Goal: Transaction & Acquisition: Book appointment/travel/reservation

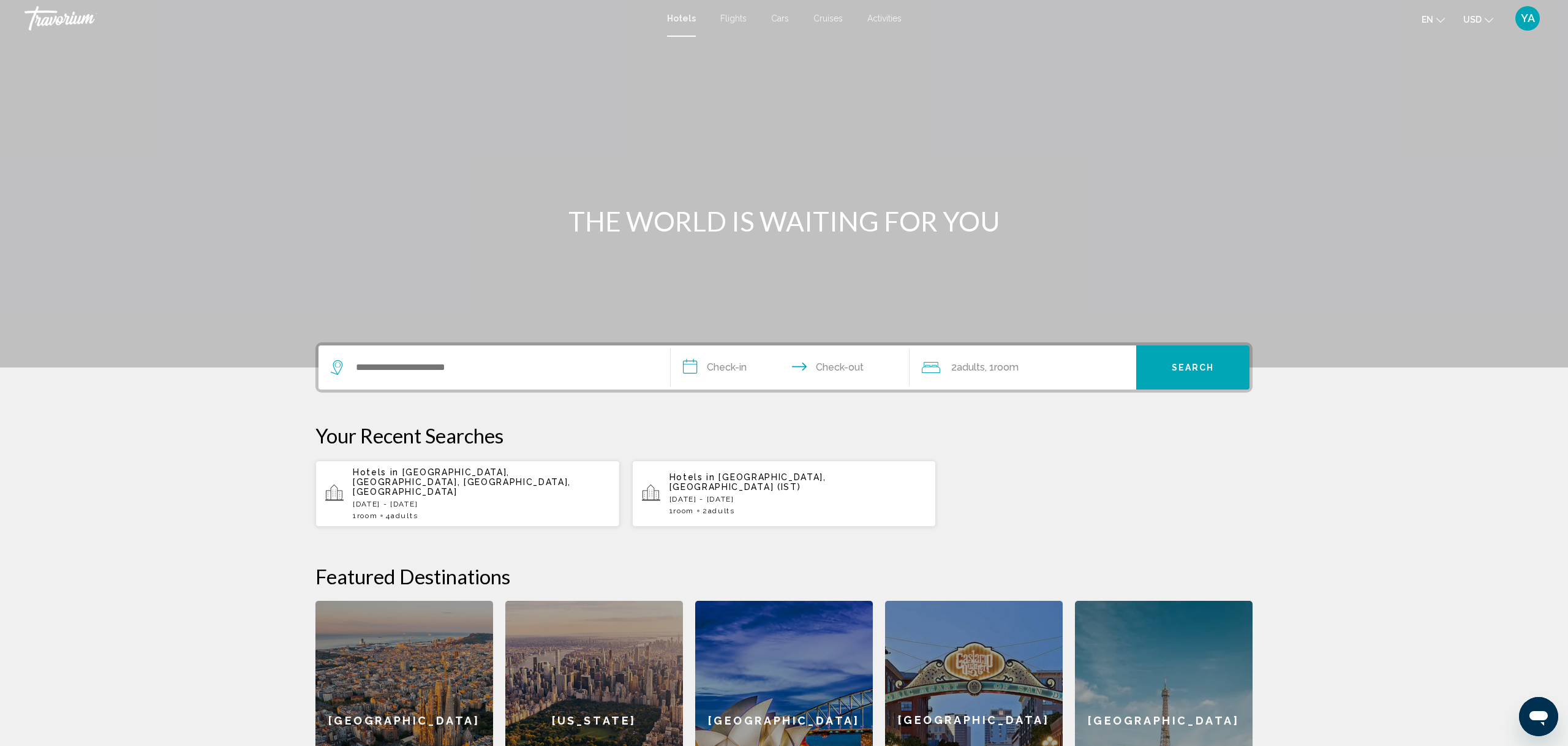
click at [734, 18] on span "Flights" at bounding box center [733, 18] width 26 height 10
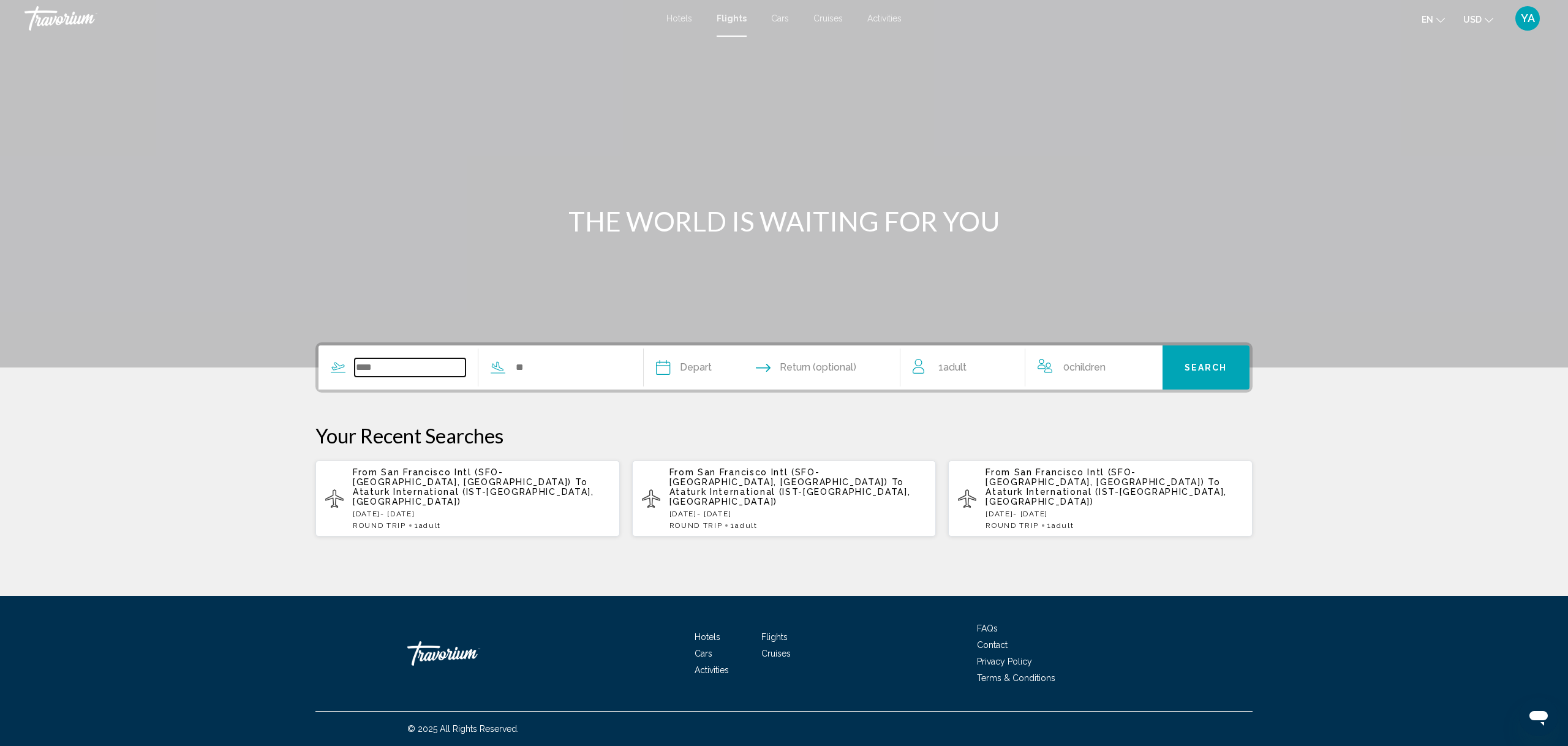
click at [367, 373] on input "Search widget" at bounding box center [410, 367] width 111 height 18
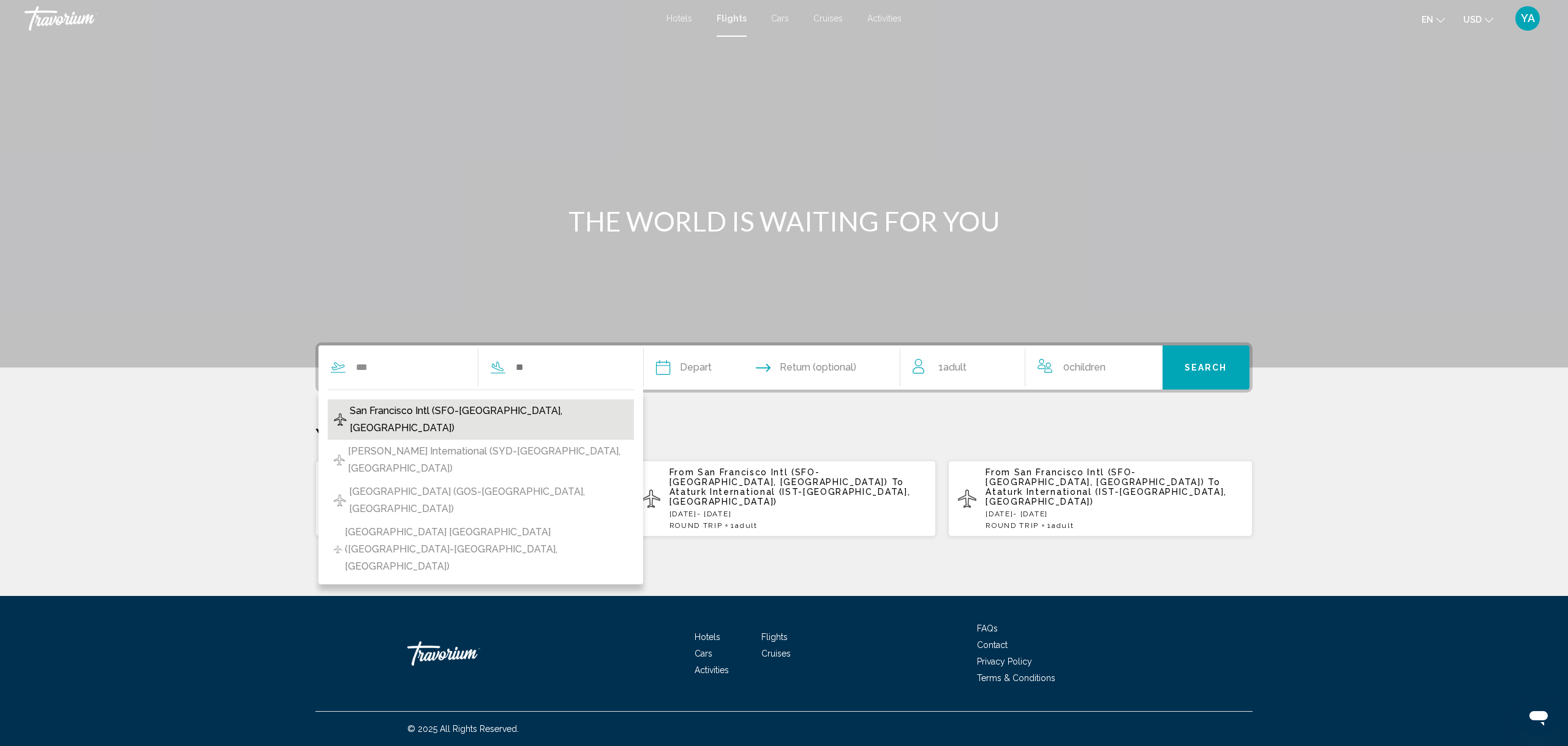
click at [368, 405] on span "San Francisco Intl (SFO-[GEOGRAPHIC_DATA], [GEOGRAPHIC_DATA])" at bounding box center [489, 420] width 278 height 34
type input "**********"
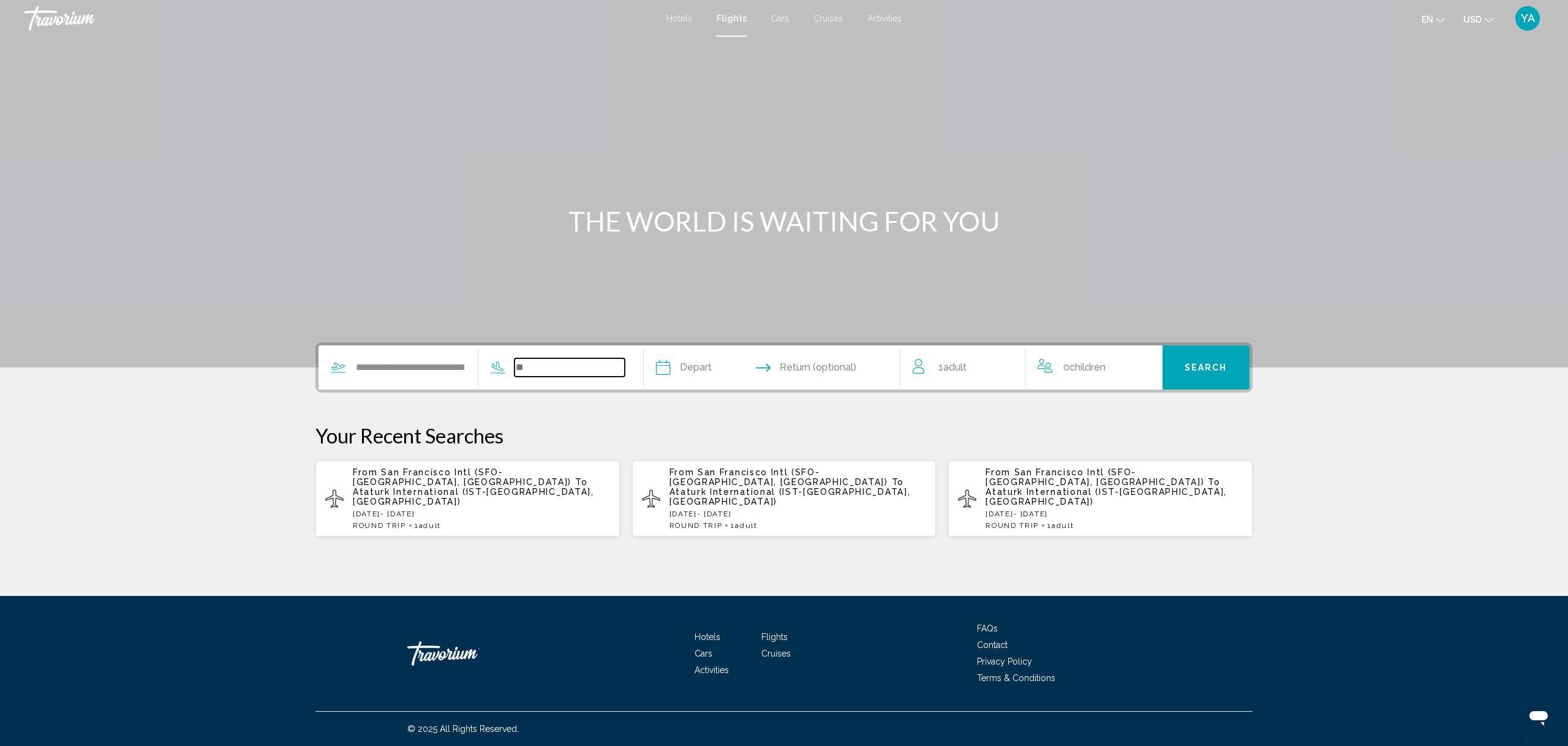
click at [530, 363] on input "Search widget" at bounding box center [570, 367] width 111 height 18
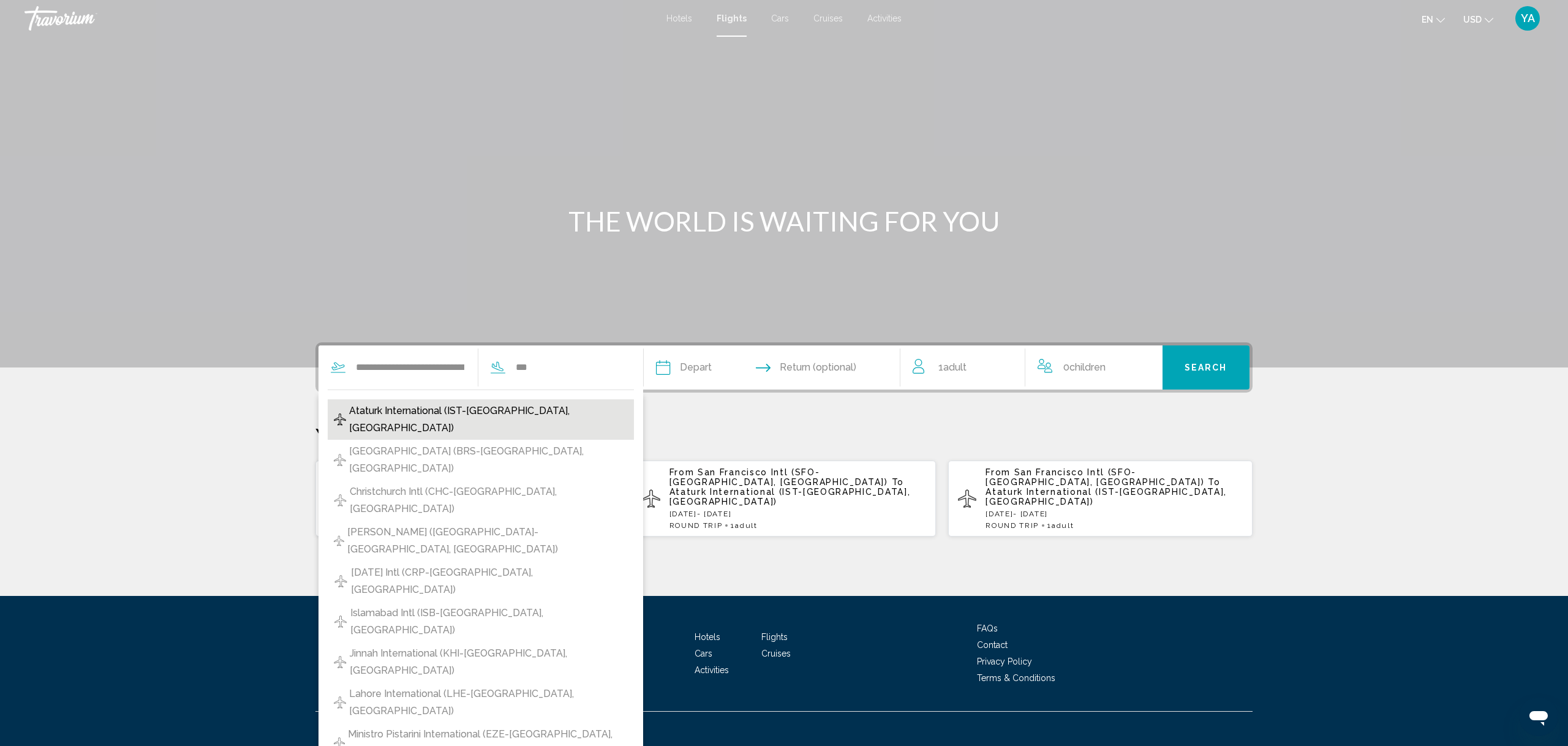
click at [492, 407] on span "Ataturk International (IST-[GEOGRAPHIC_DATA], [GEOGRAPHIC_DATA])" at bounding box center [488, 420] width 278 height 34
type input "**********"
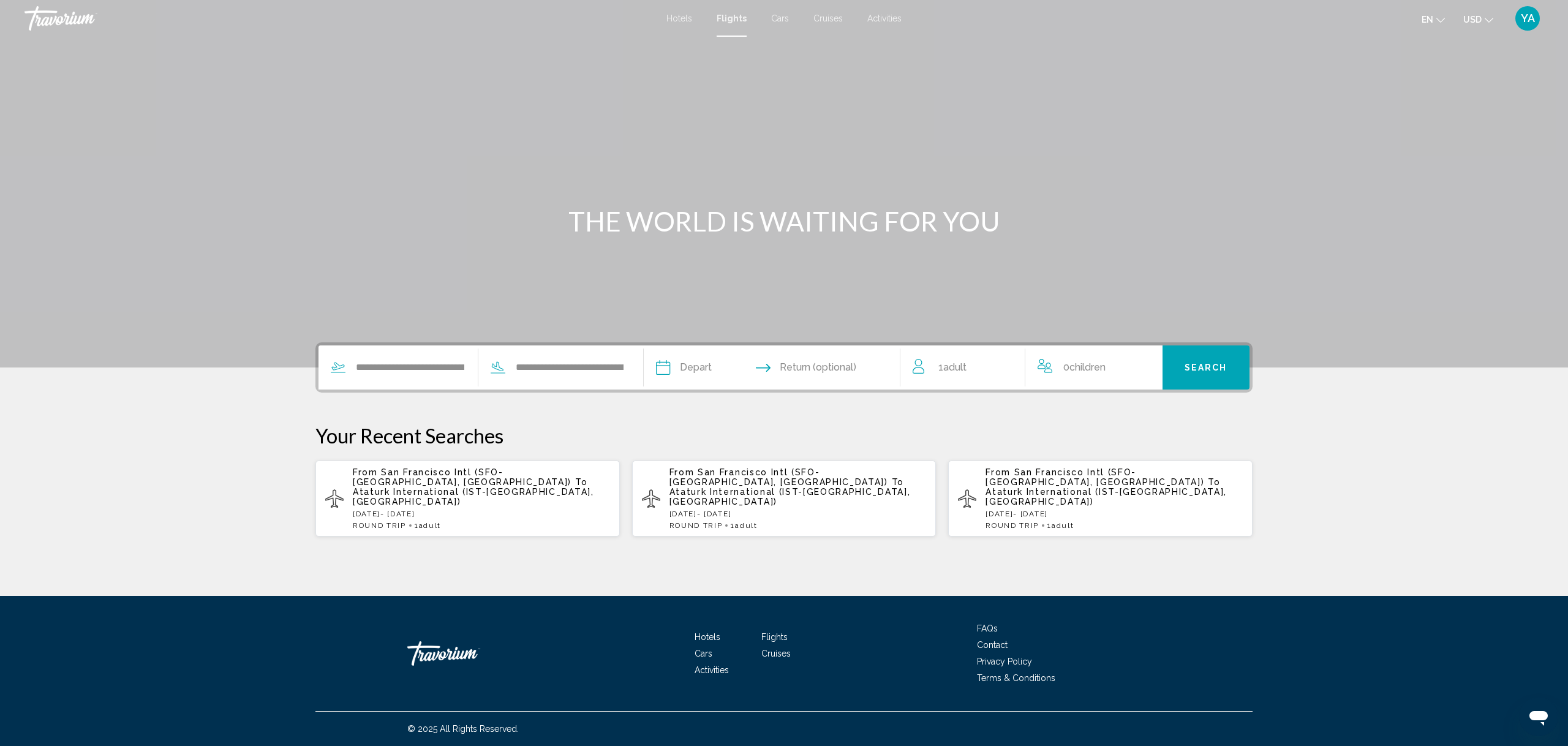
click at [681, 363] on input "Depart date" at bounding box center [716, 369] width 127 height 48
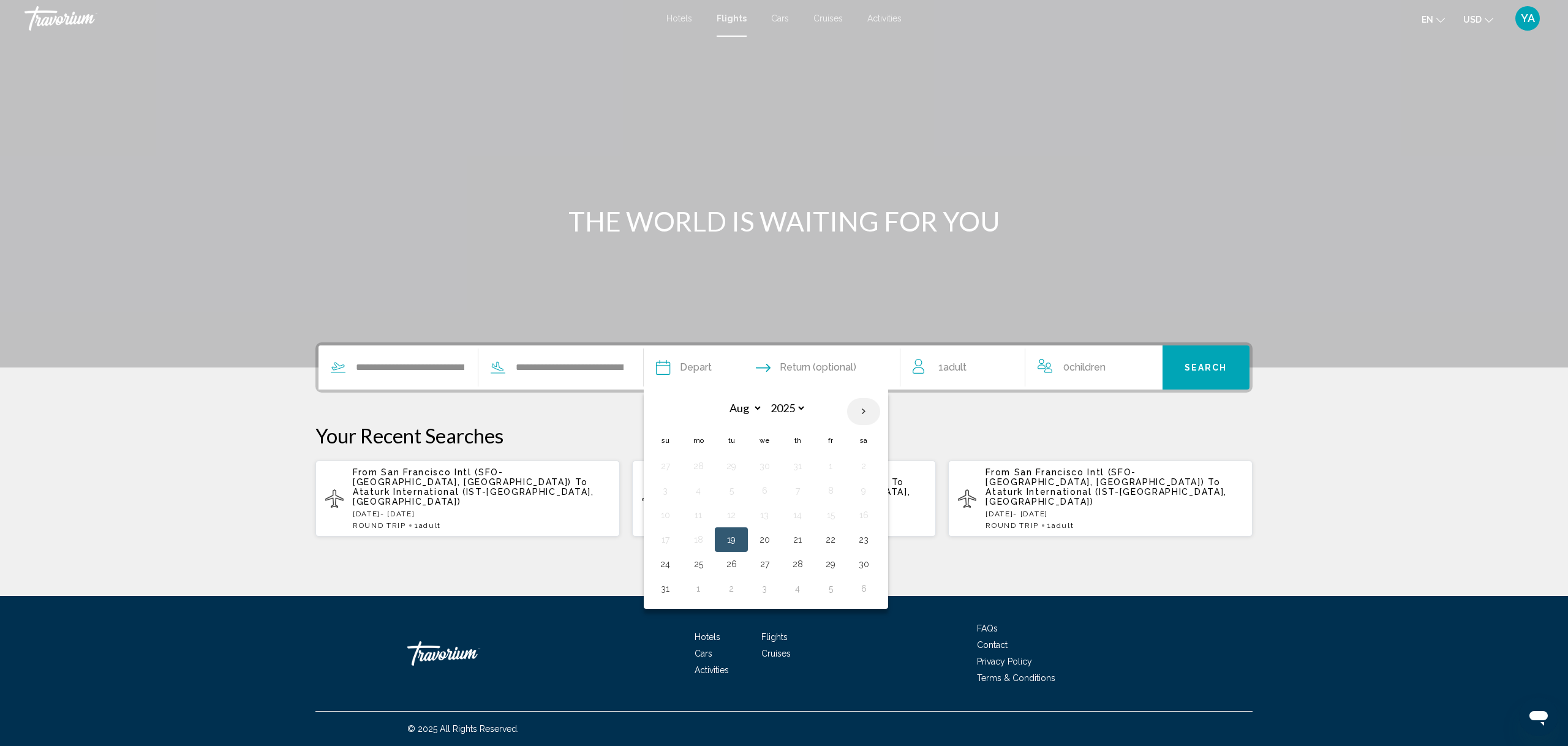
click at [881, 413] on th "Next month" at bounding box center [863, 412] width 33 height 27
select select "*"
click at [675, 518] on button "14" at bounding box center [666, 515] width 20 height 17
type input "**********"
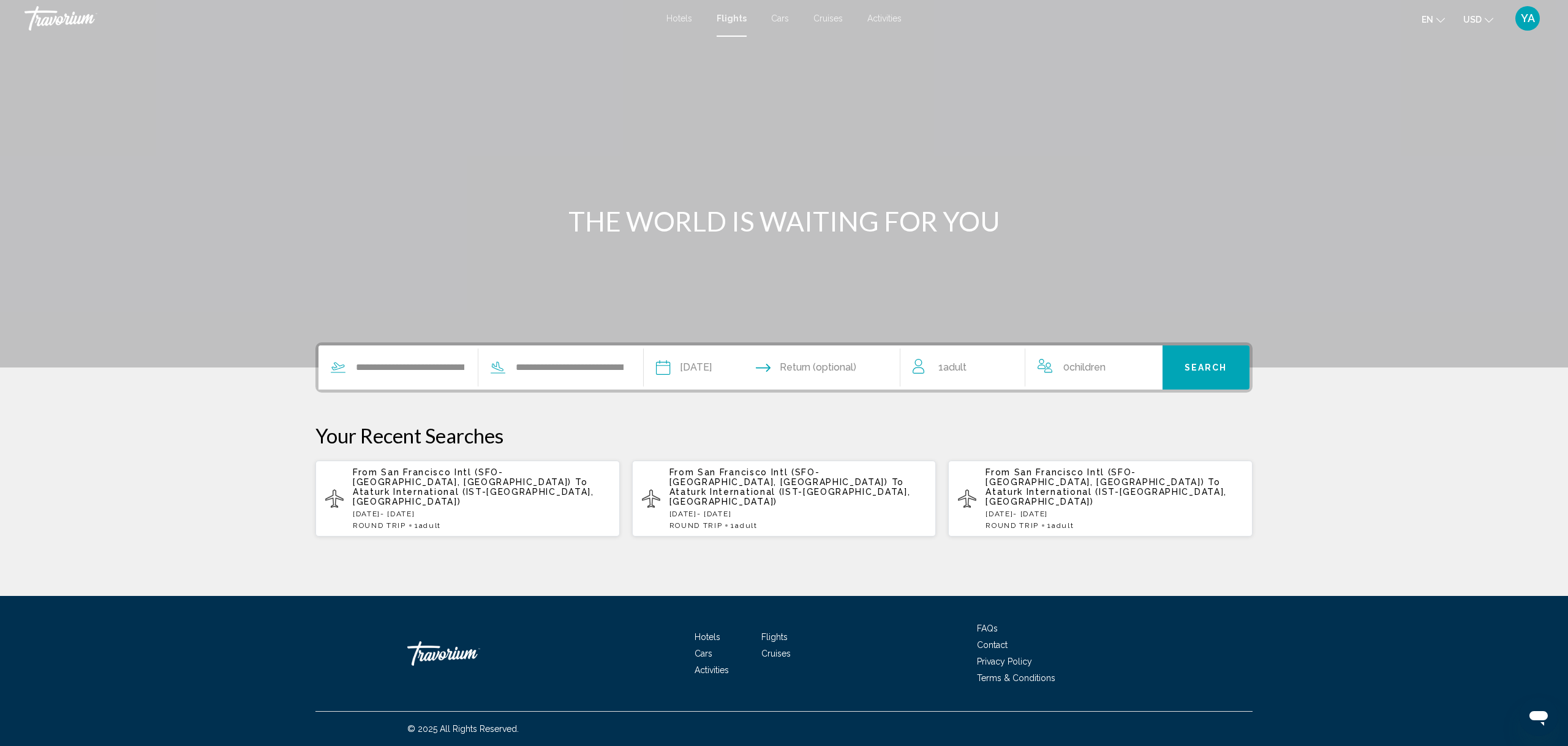
click at [826, 360] on input "Return date" at bounding box center [842, 369] width 127 height 48
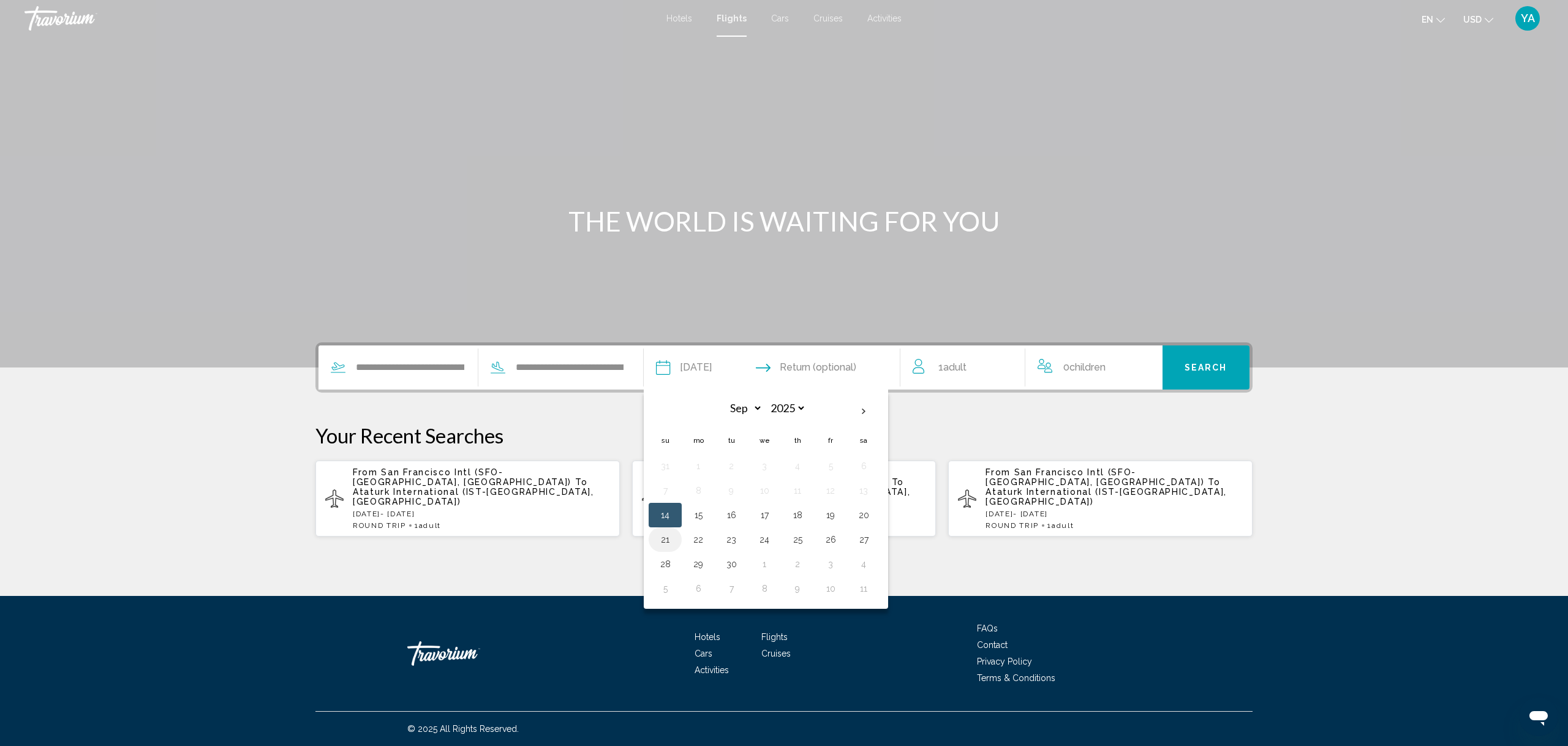
click at [675, 538] on button "21" at bounding box center [666, 539] width 20 height 17
type input "**********"
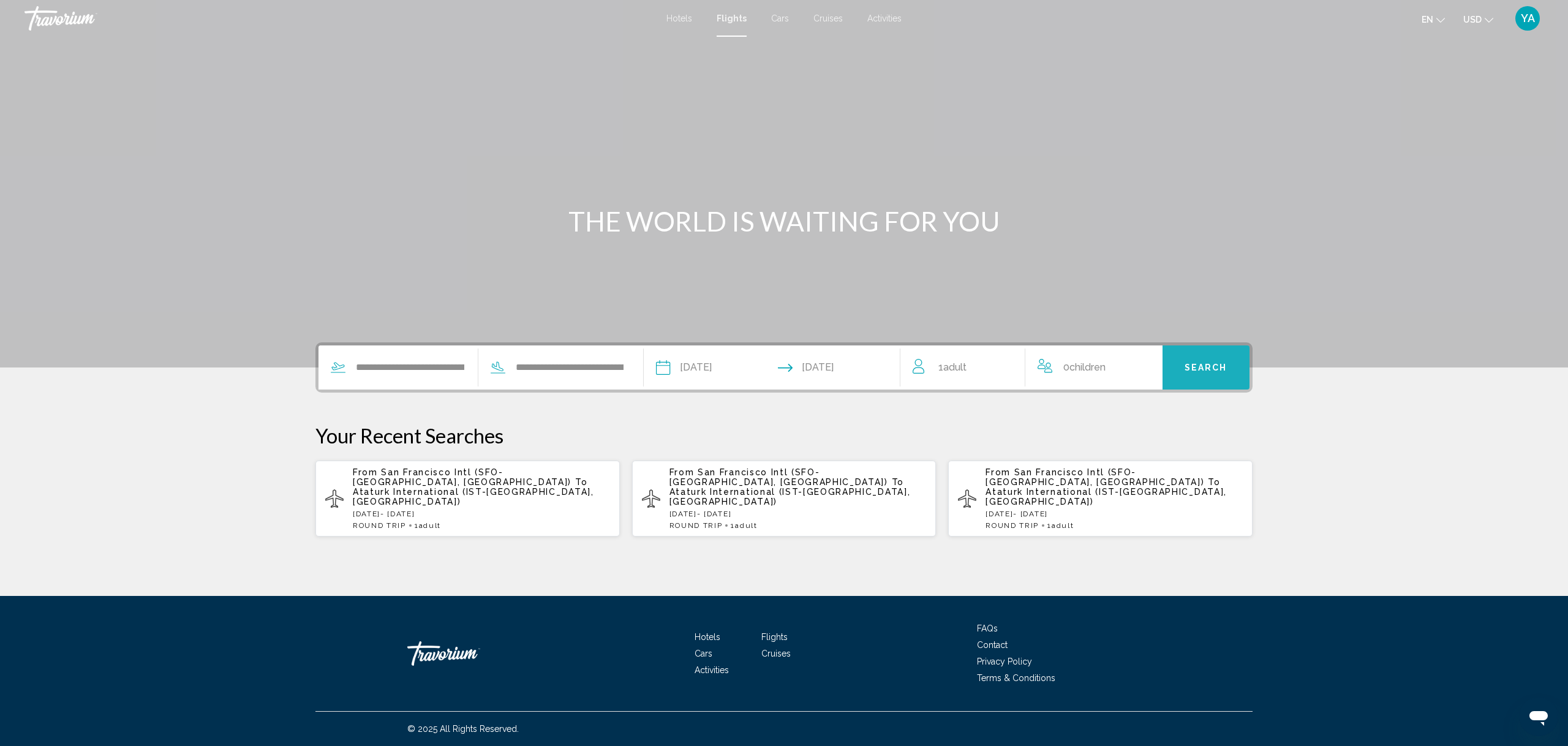
click at [1197, 366] on span "Search" at bounding box center [1205, 368] width 43 height 10
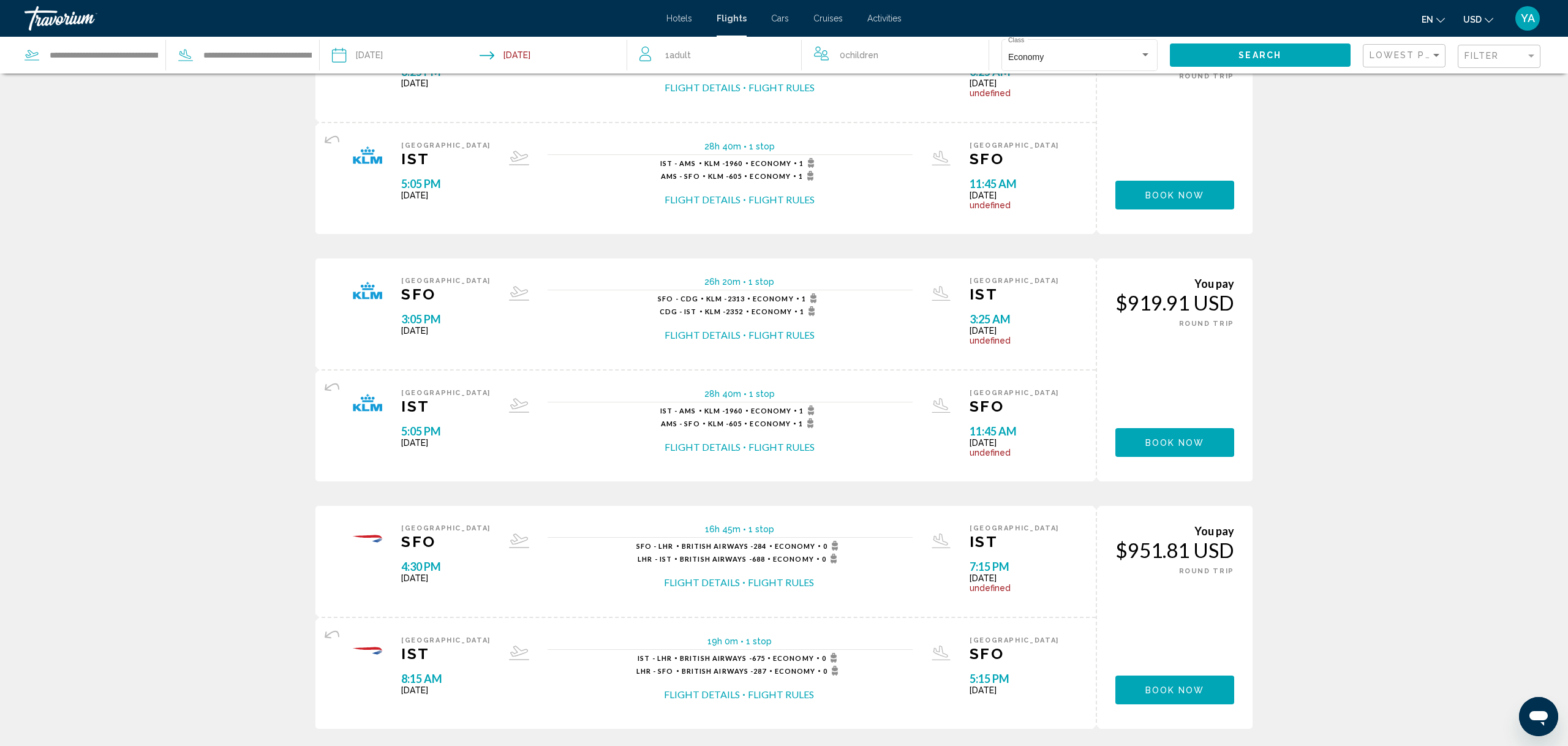
scroll to position [103, 0]
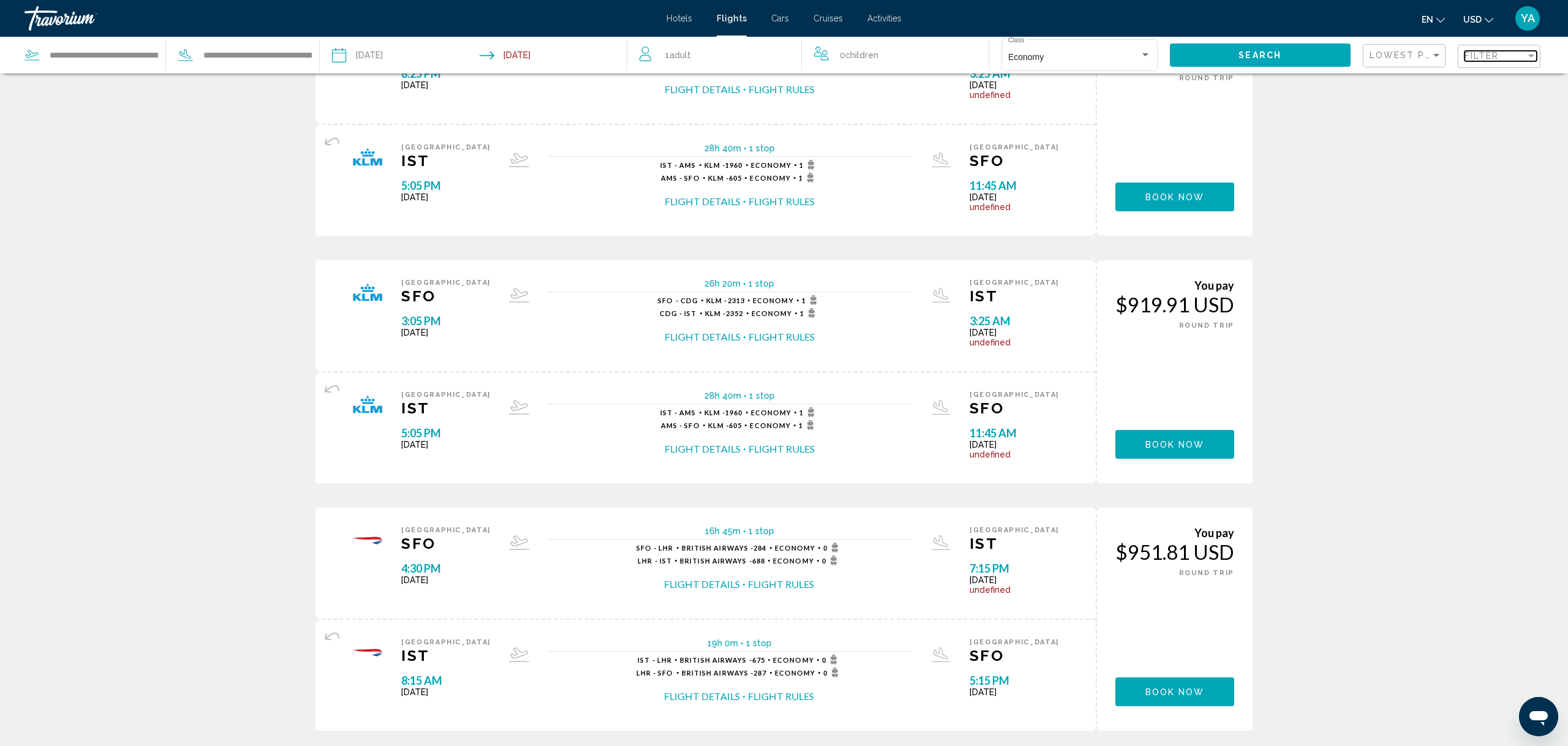
click at [1523, 53] on div "Filter" at bounding box center [1495, 55] width 62 height 10
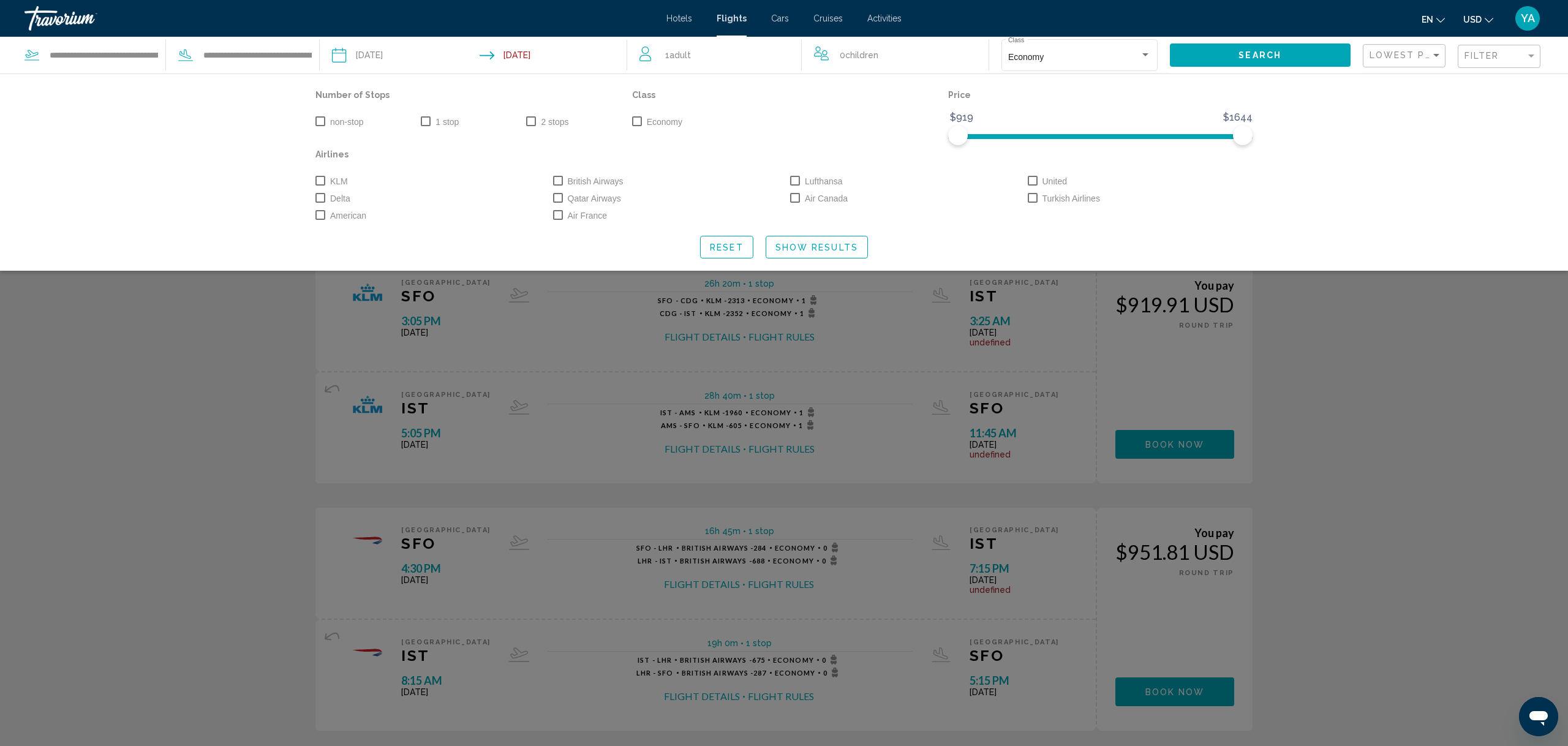
click at [1034, 195] on span "Search widget" at bounding box center [1032, 198] width 10 height 10
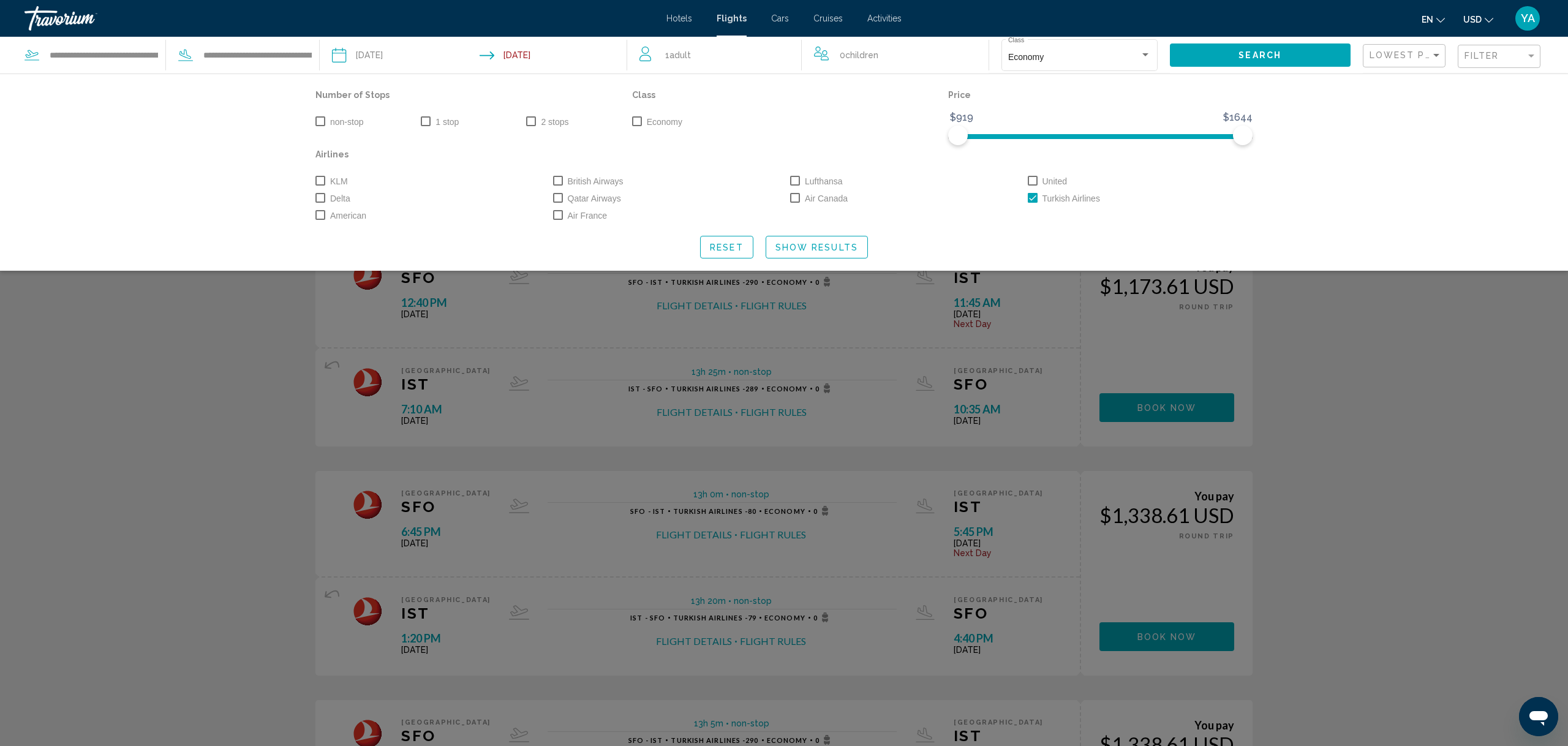
click at [846, 242] on span "Show Results" at bounding box center [816, 247] width 83 height 10
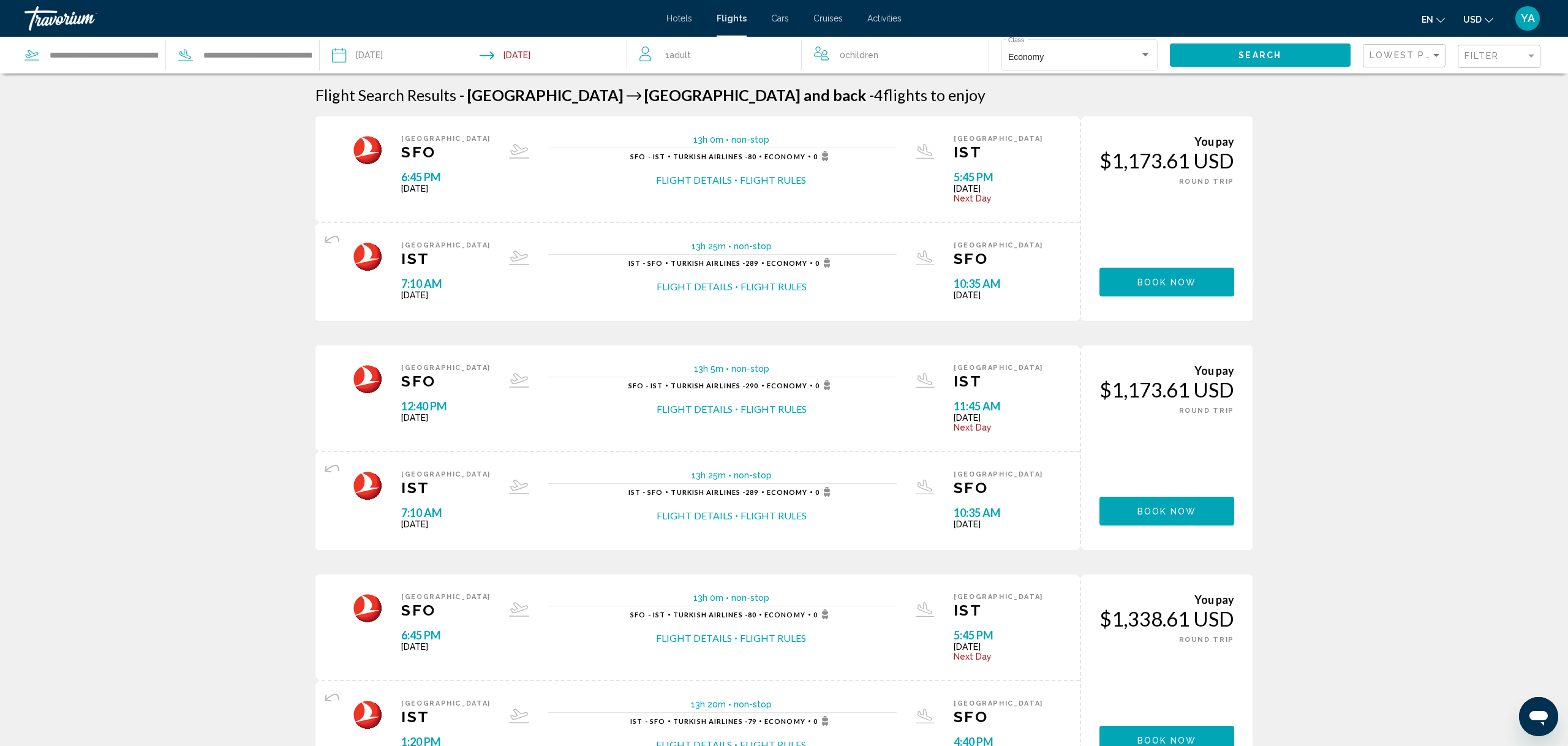
click at [695, 178] on button "Flight Details" at bounding box center [694, 179] width 76 height 14
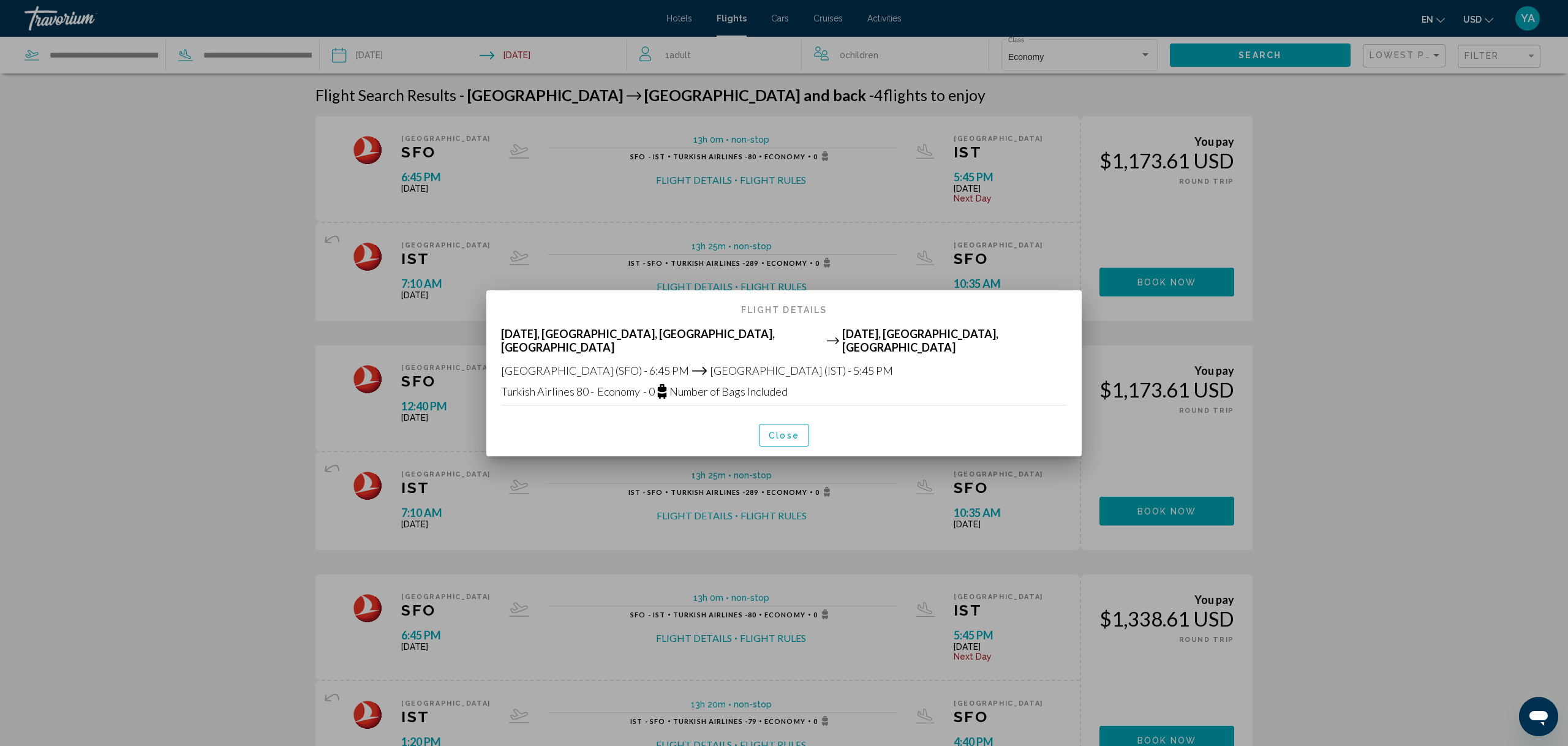
click at [652, 385] on span "- 0" at bounding box center [648, 391] width 12 height 14
click at [654, 386] on span "- 0" at bounding box center [648, 391] width 12 height 14
click at [775, 431] on span "Close" at bounding box center [784, 435] width 31 height 10
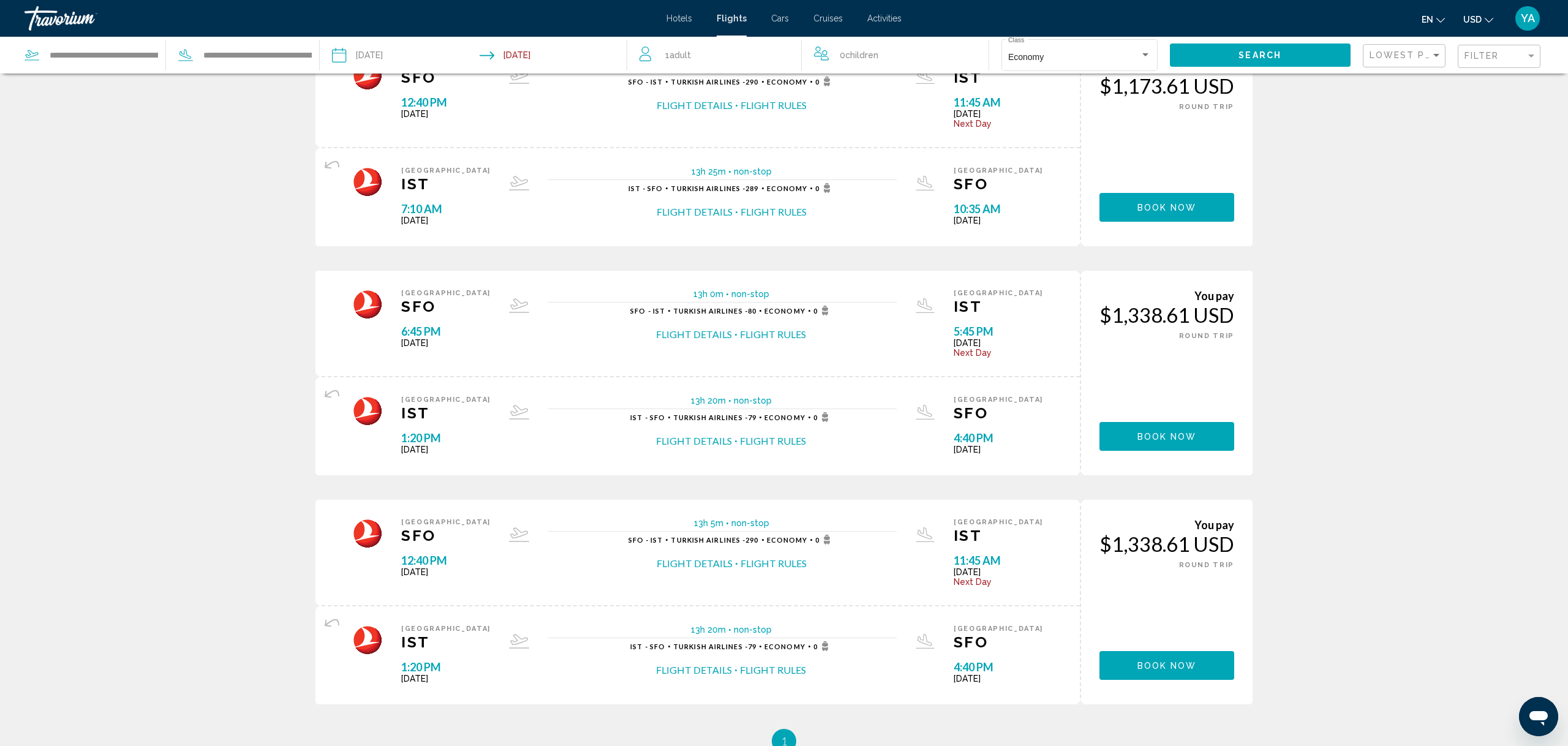
scroll to position [303, 0]
click at [752, 338] on button "Flight Rules" at bounding box center [773, 334] width 66 height 14
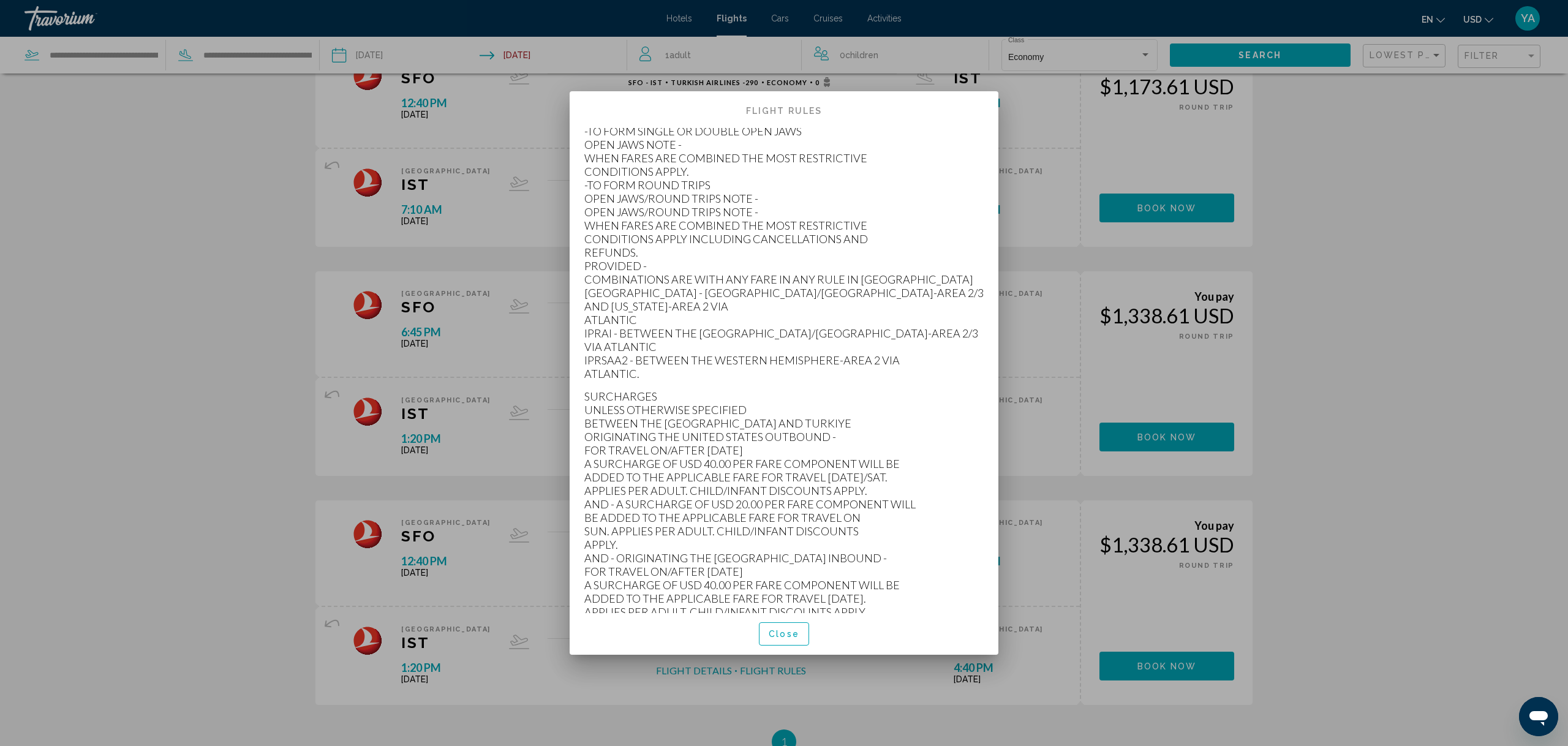
scroll to position [1991, 0]
click at [776, 635] on span "Close" at bounding box center [784, 634] width 31 height 10
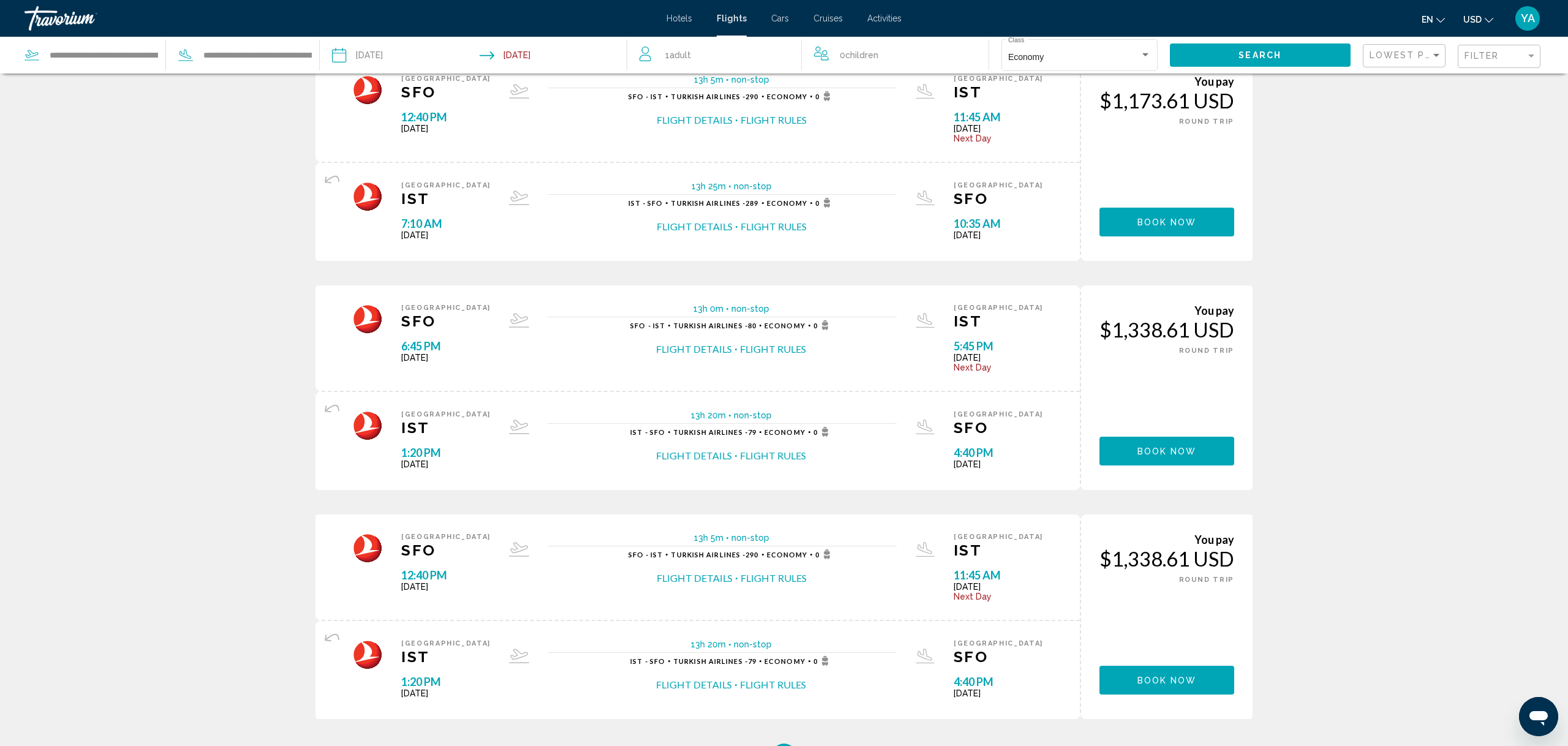
scroll to position [290, 1]
click at [722, 456] on button "Flight Details" at bounding box center [694, 454] width 76 height 14
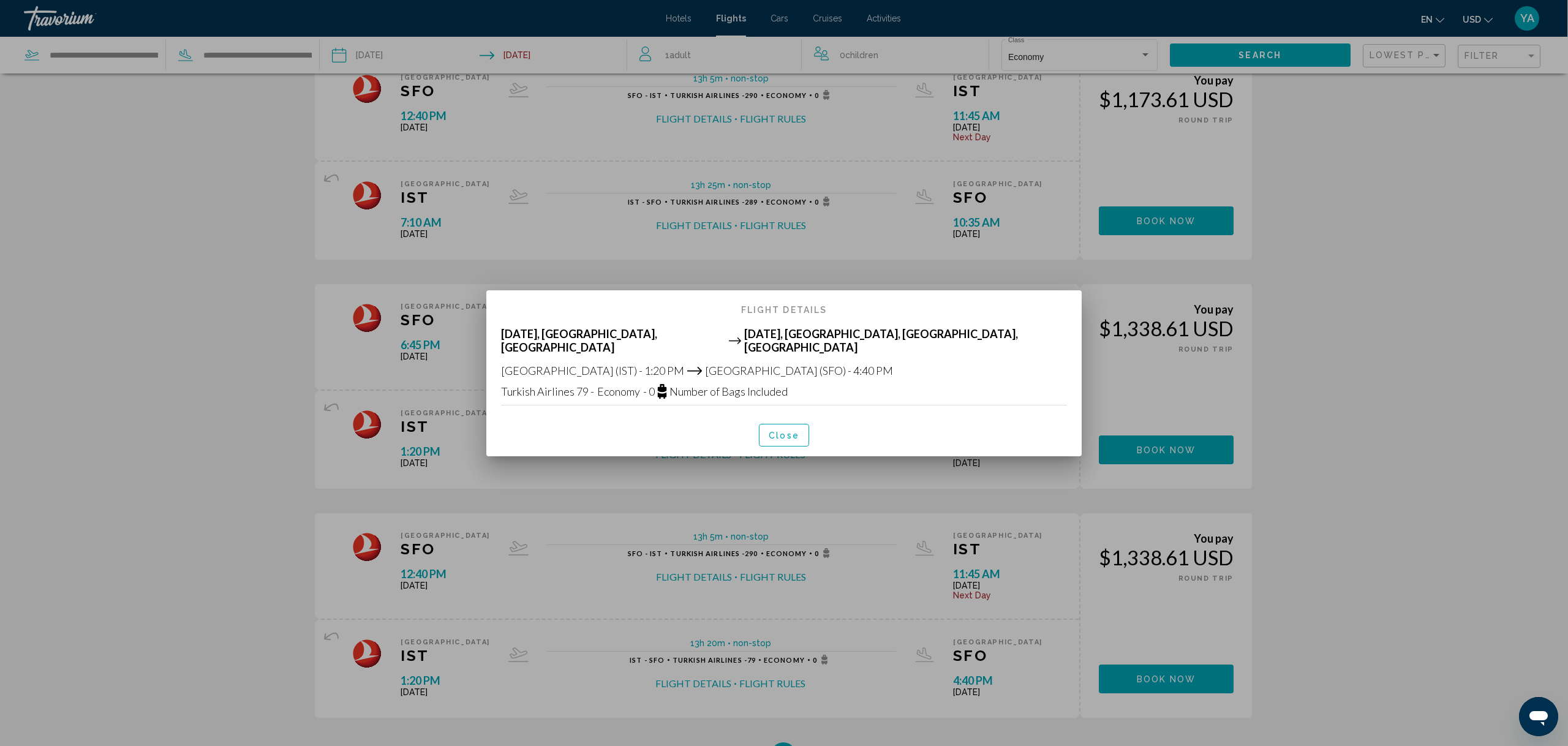
scroll to position [290, 0]
click at [793, 136] on div at bounding box center [784, 373] width 1568 height 746
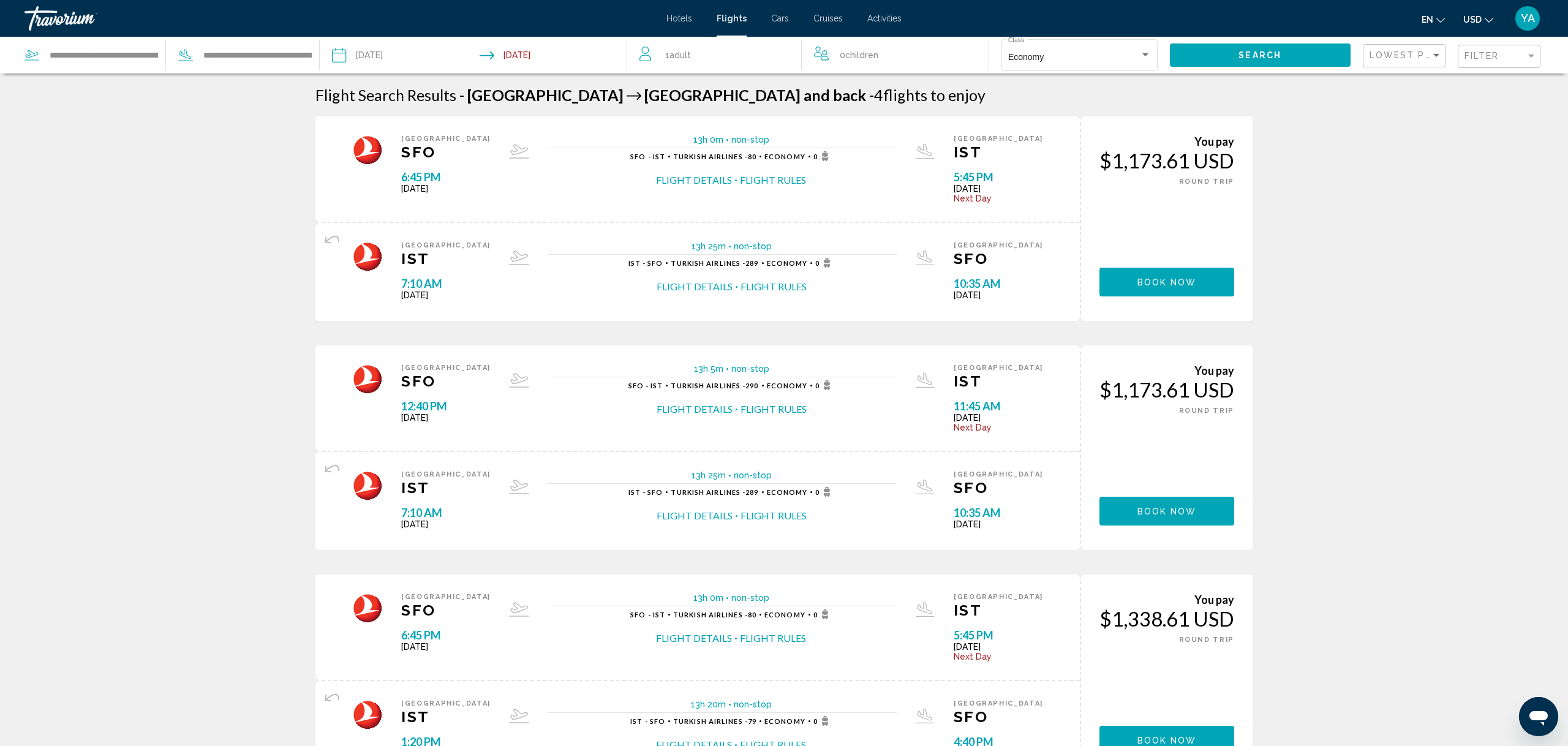
scroll to position [0, 0]
click at [1163, 286] on span "Book now" at bounding box center [1167, 282] width 60 height 10
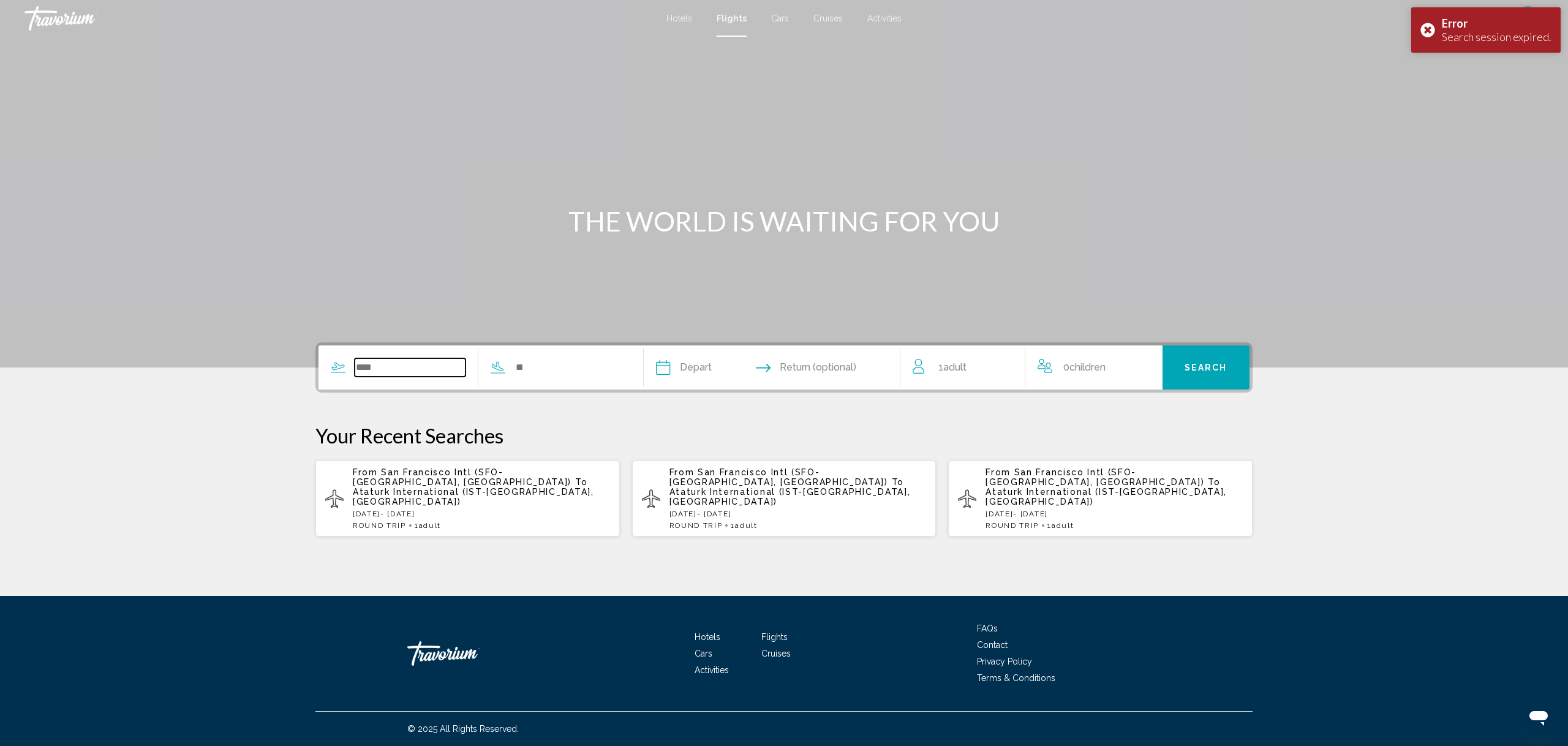
click at [375, 371] on input "Search widget" at bounding box center [410, 367] width 111 height 18
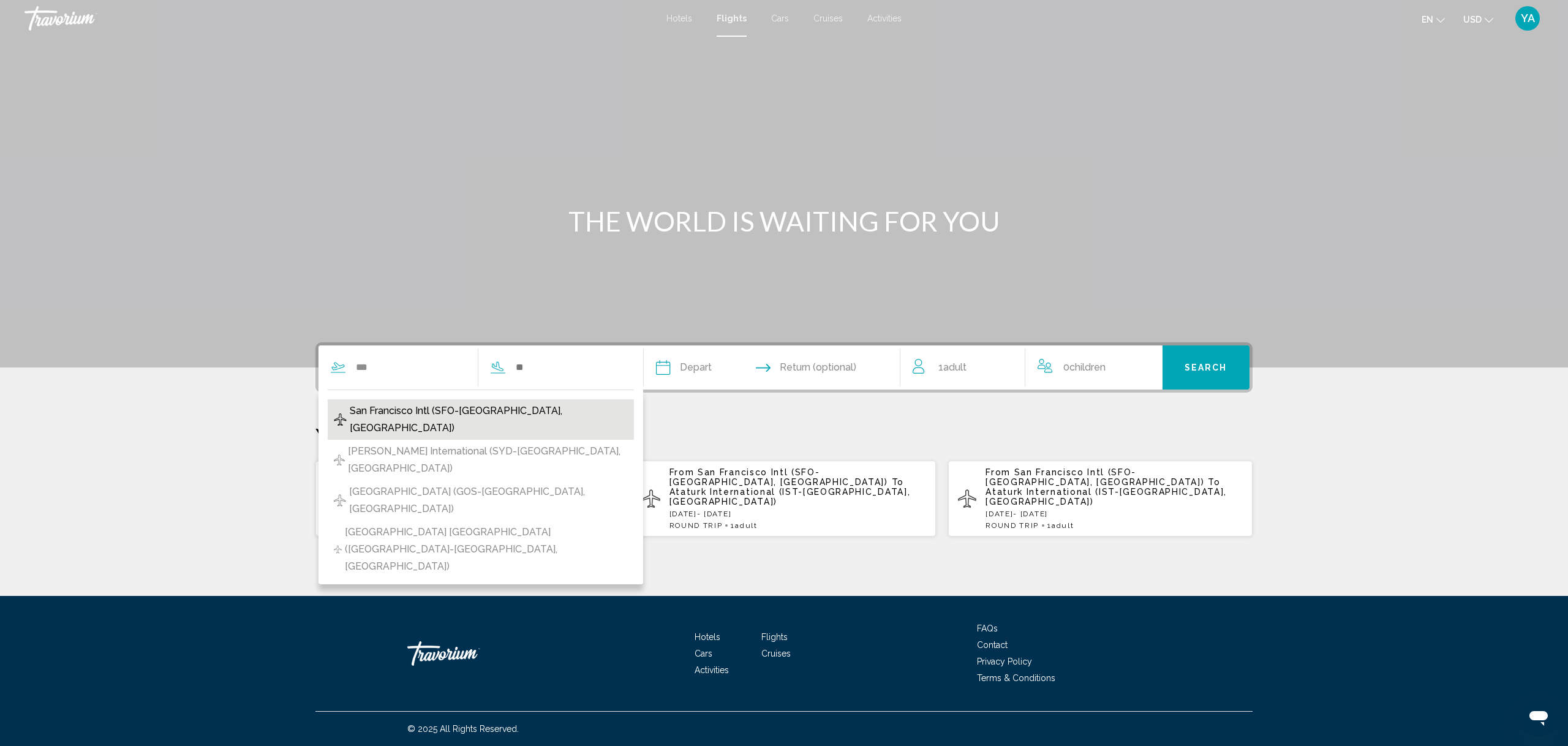
click at [346, 413] on icon "Search widget" at bounding box center [340, 420] width 13 height 13
type input "**********"
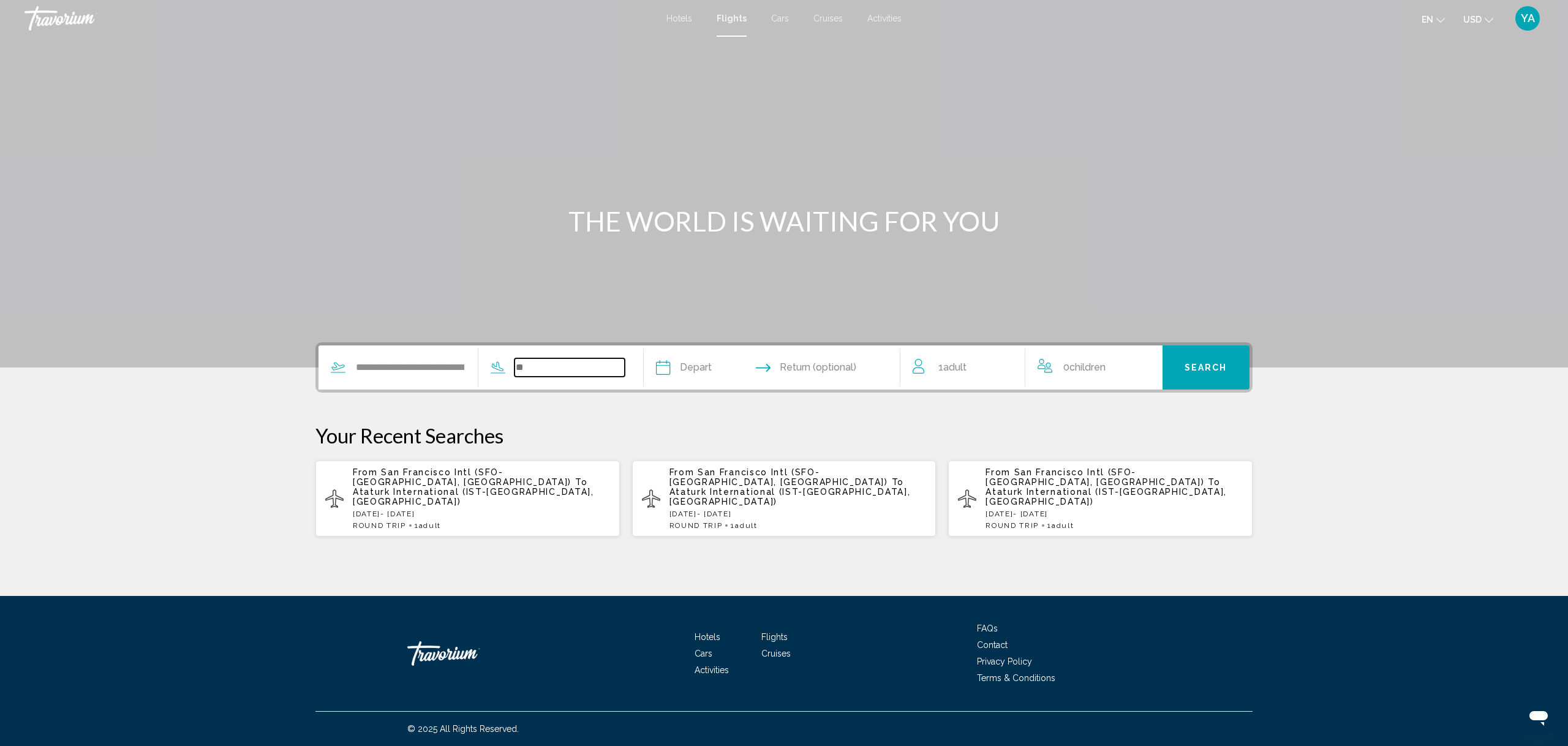
click at [539, 371] on input "Search widget" at bounding box center [570, 367] width 111 height 18
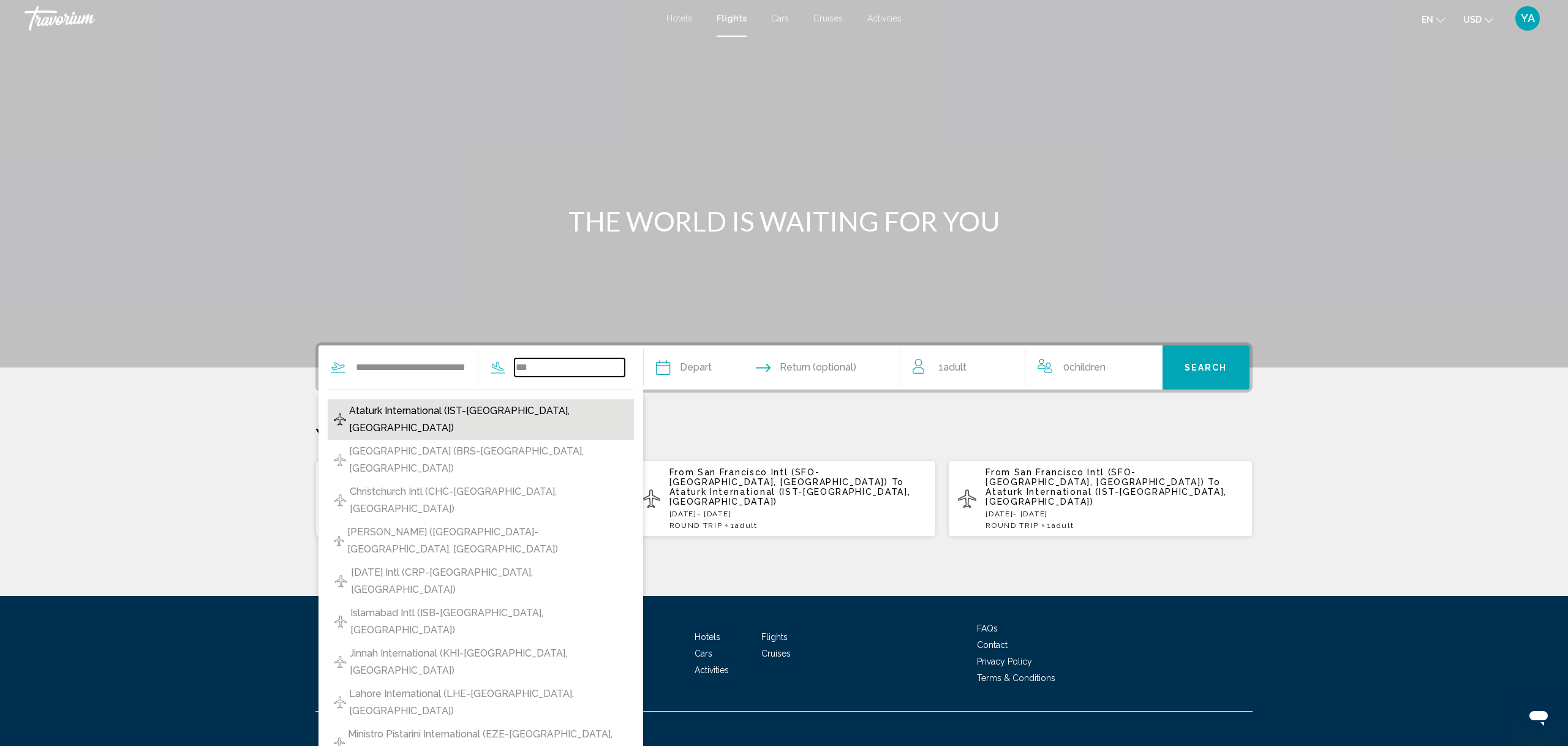
scroll to position [2, 0]
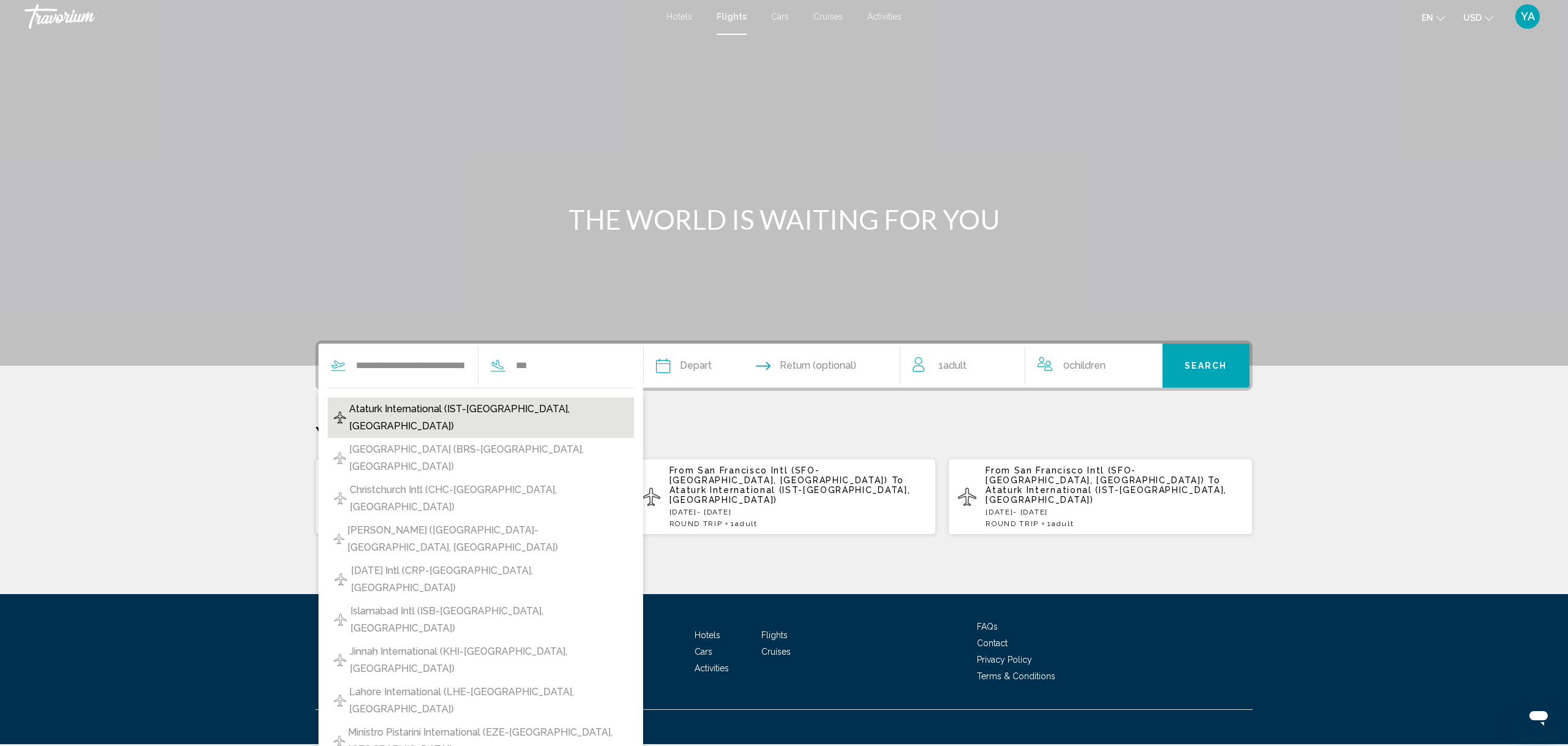
click at [470, 405] on span "Ataturk International (IST-[GEOGRAPHIC_DATA], [GEOGRAPHIC_DATA])" at bounding box center [488, 418] width 278 height 34
type input "**********"
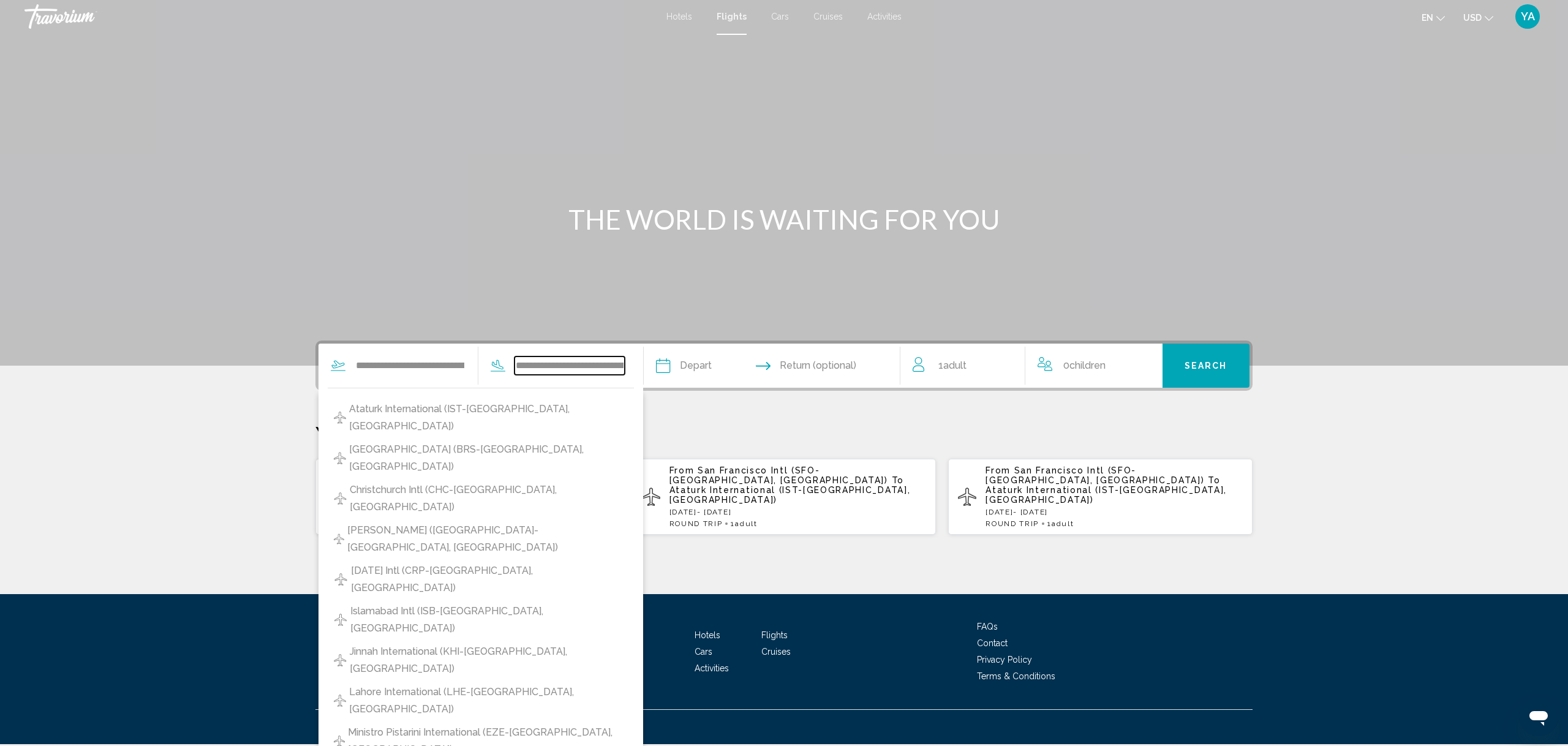
scroll to position [0, 0]
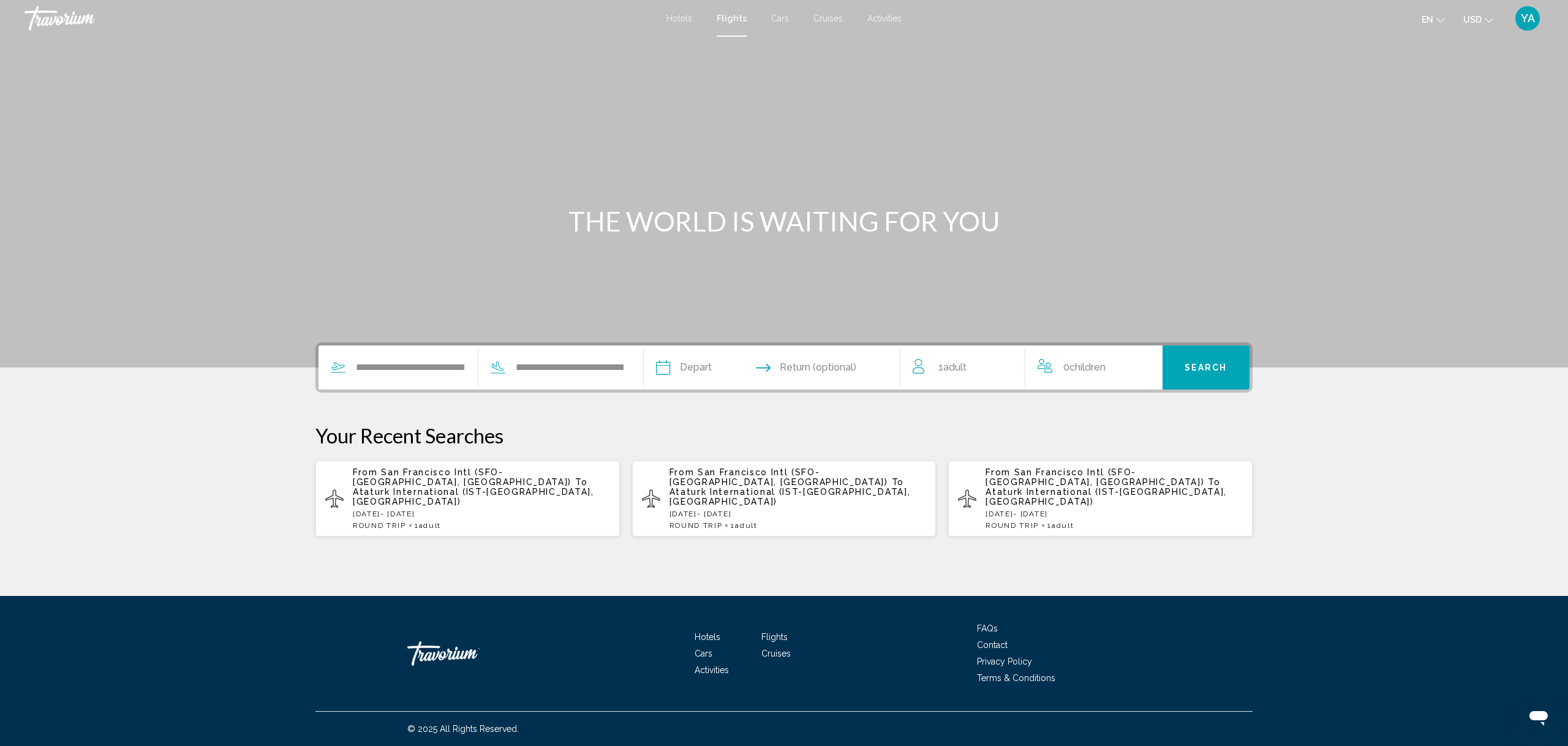
click at [688, 363] on input "Depart date" at bounding box center [716, 369] width 127 height 48
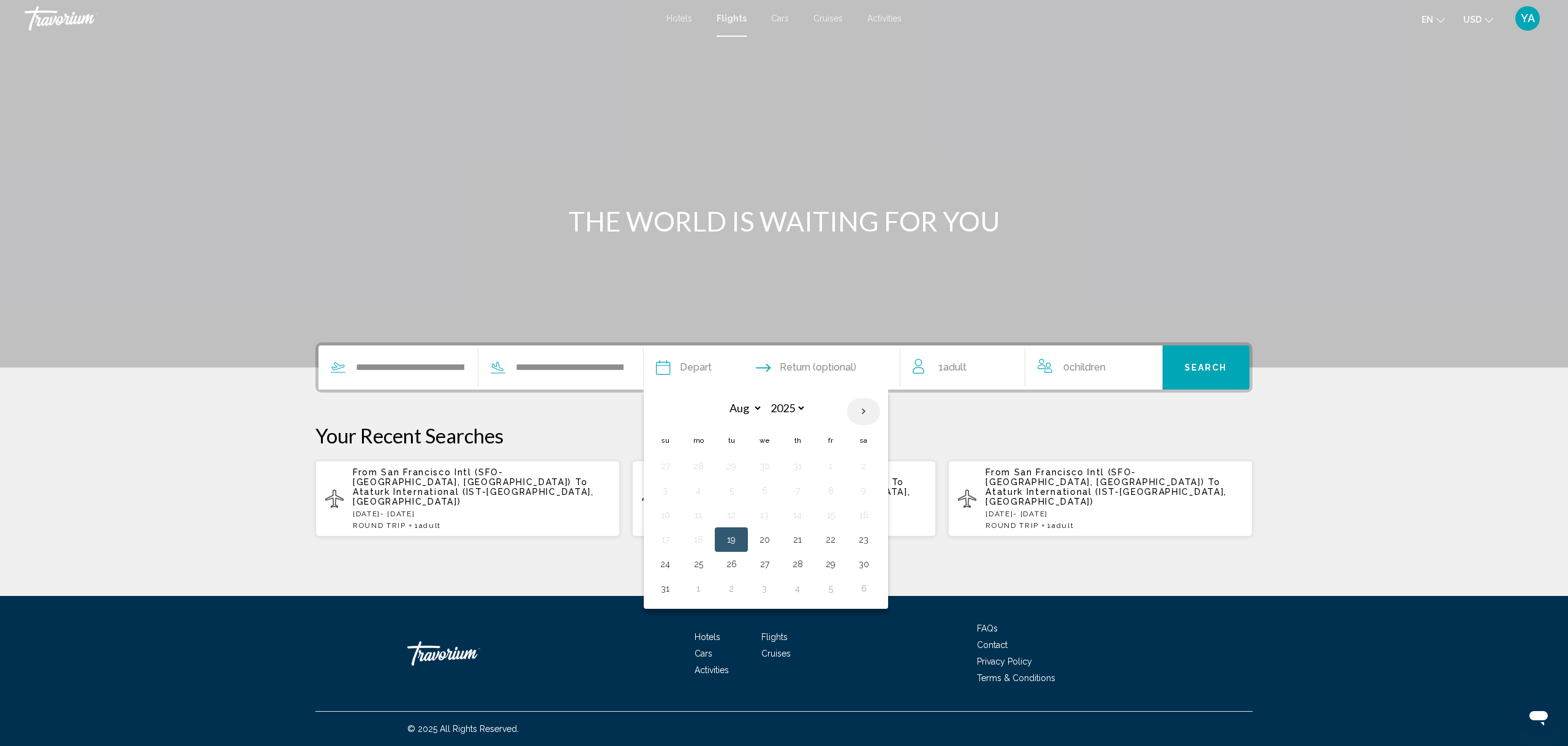
click at [881, 414] on th "Next month" at bounding box center [863, 412] width 33 height 27
select select "*"
click at [675, 518] on button "14" at bounding box center [666, 515] width 20 height 17
type input "**********"
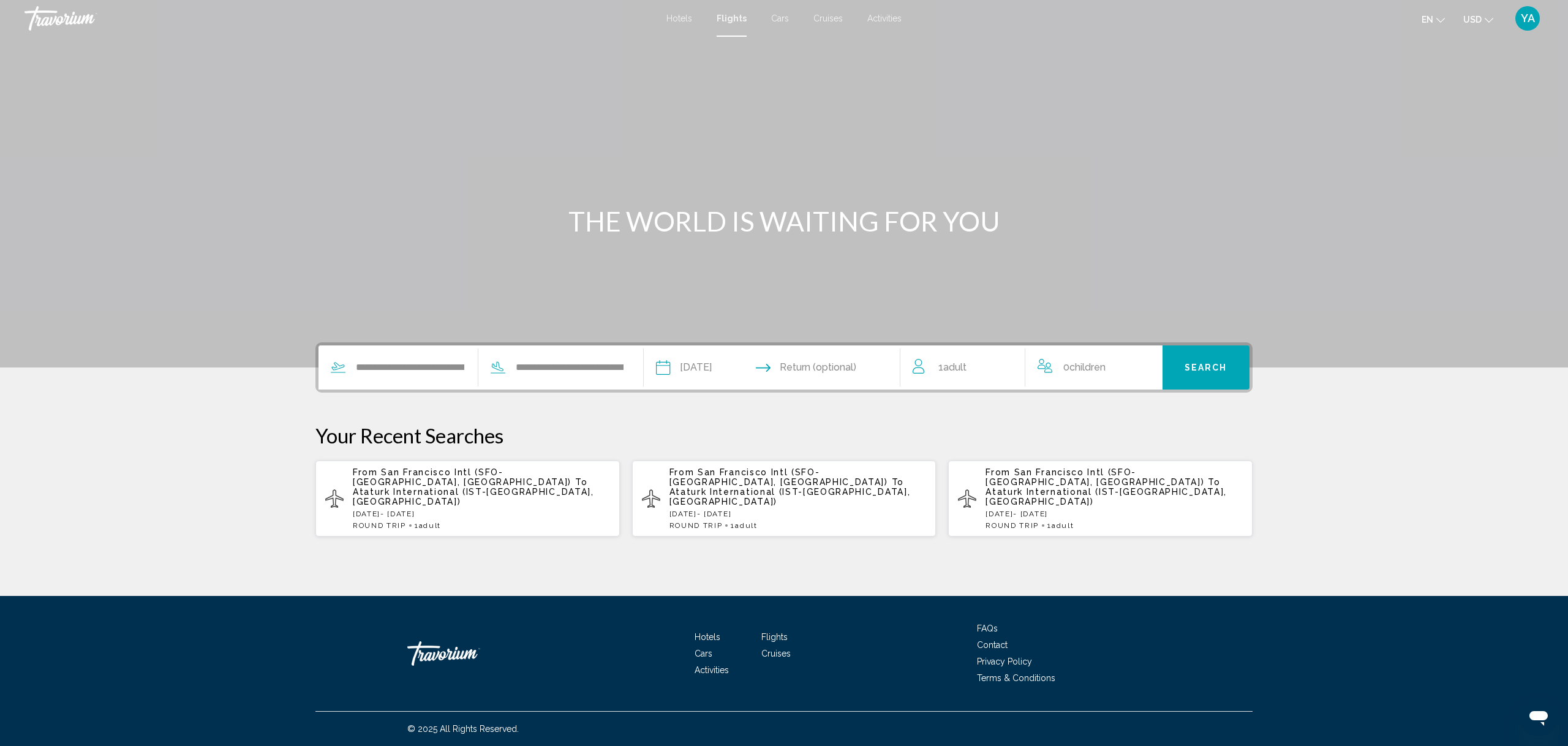
click at [808, 366] on input "Return date" at bounding box center [842, 369] width 127 height 48
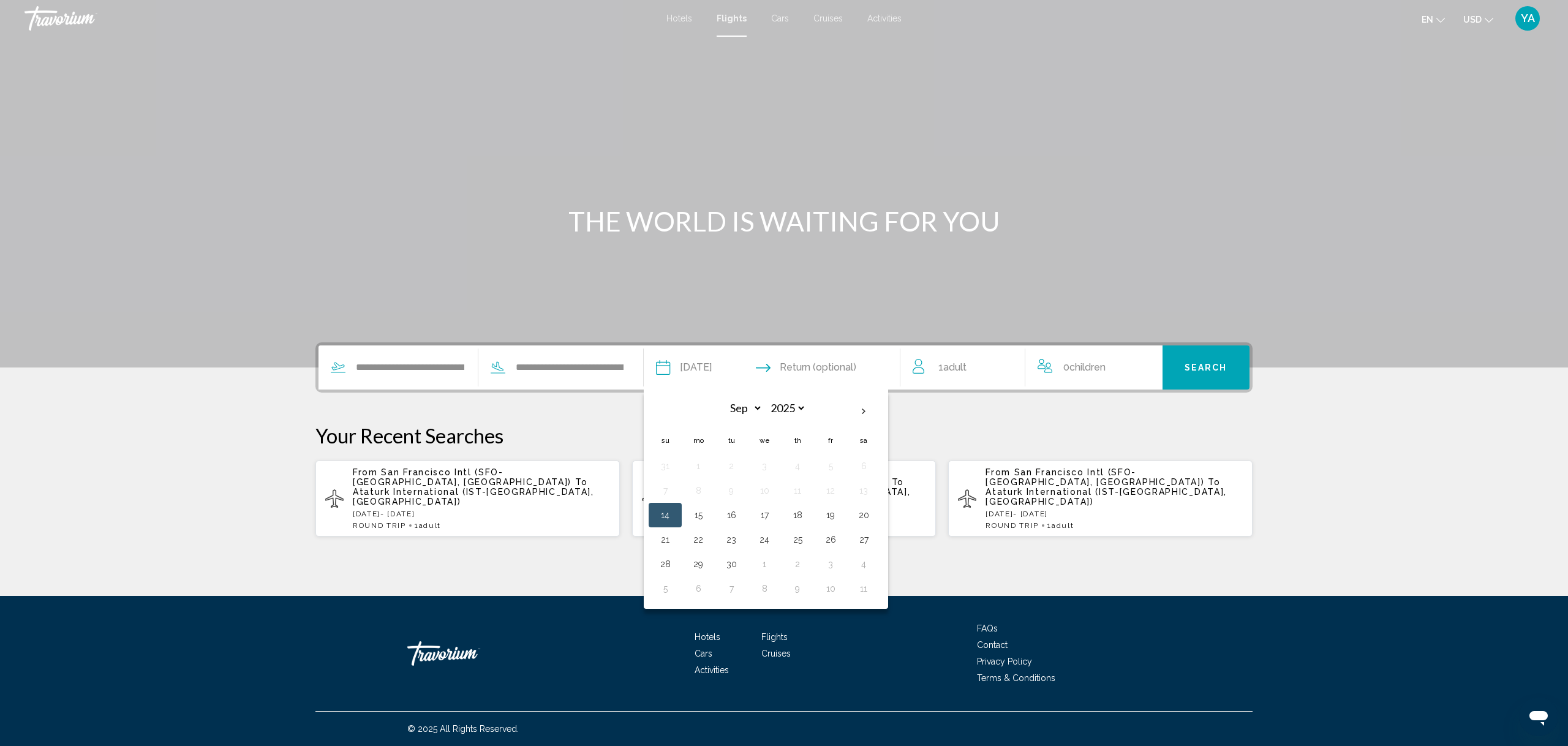
click at [675, 538] on button "21" at bounding box center [666, 539] width 20 height 17
type input "**********"
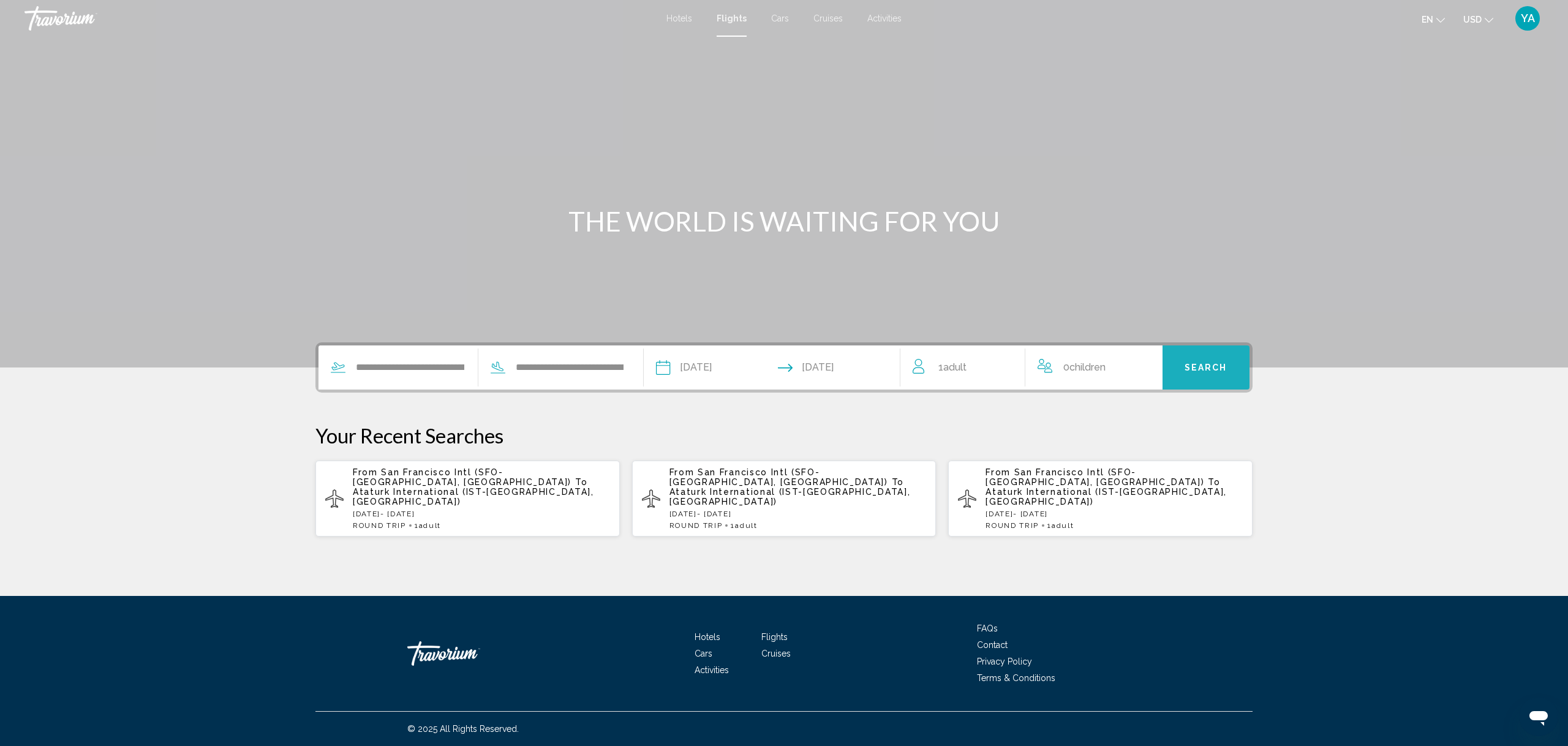
click at [1193, 369] on span "Search" at bounding box center [1205, 368] width 43 height 10
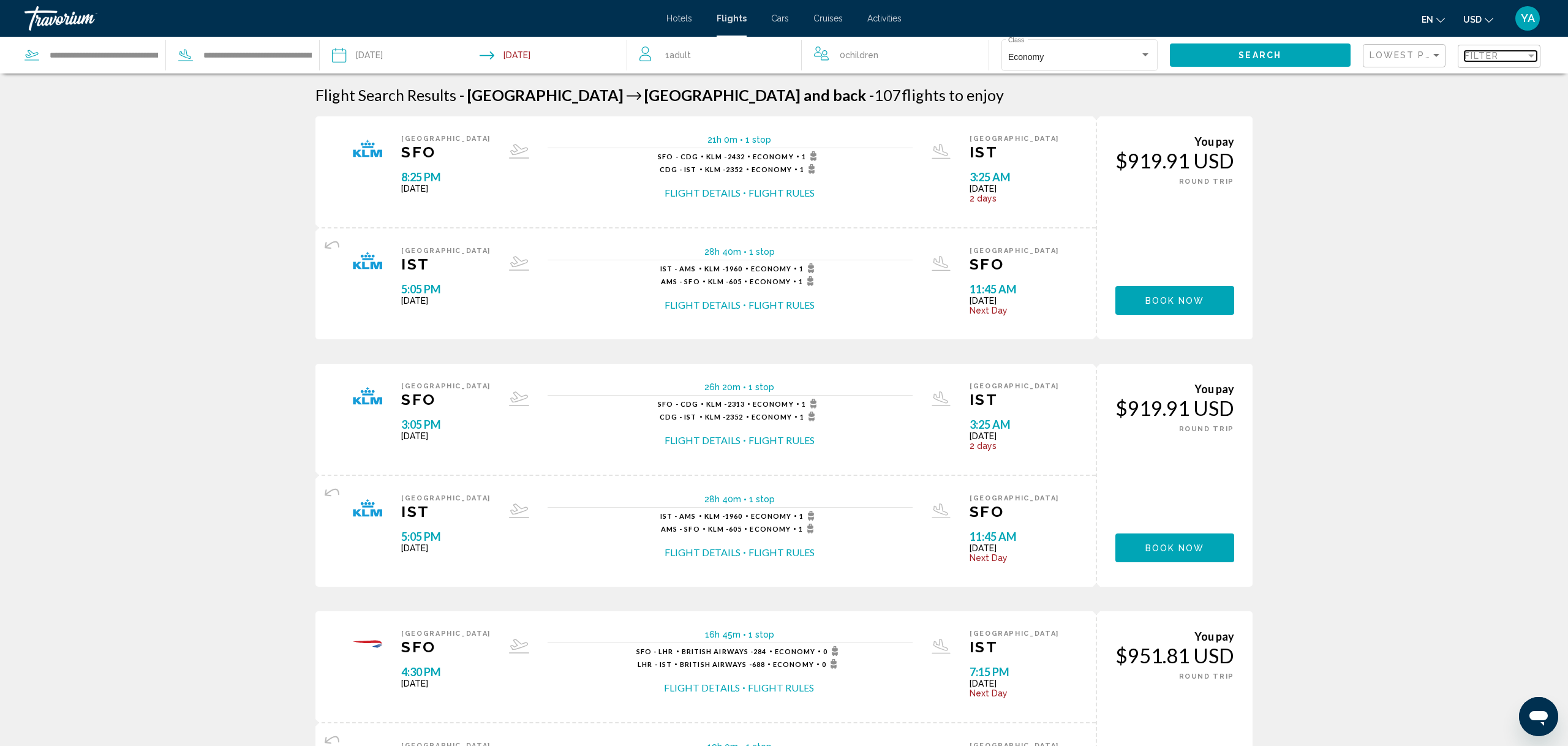
click at [1523, 53] on div "Filter" at bounding box center [1495, 55] width 62 height 10
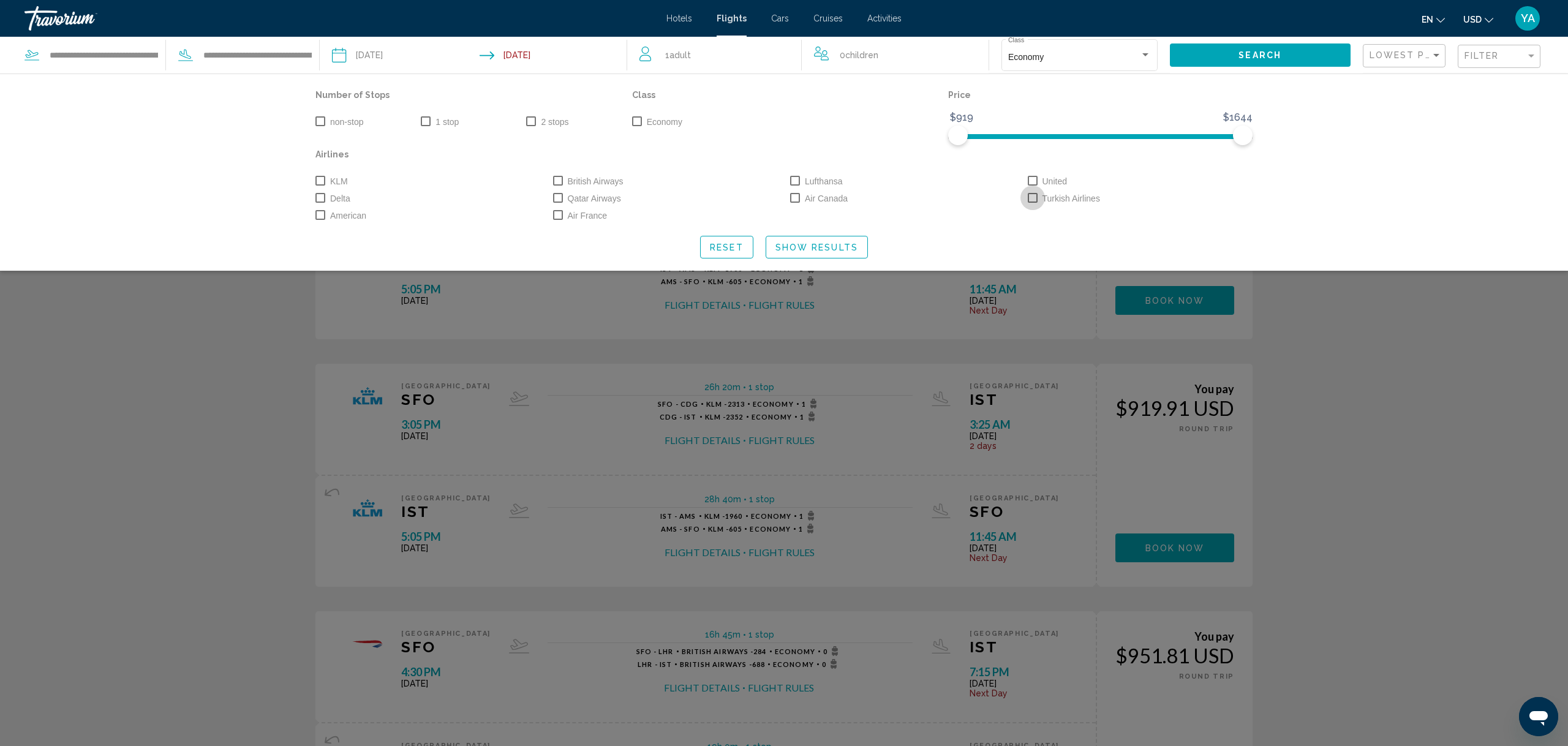
click at [1034, 197] on span "Search widget" at bounding box center [1032, 198] width 10 height 10
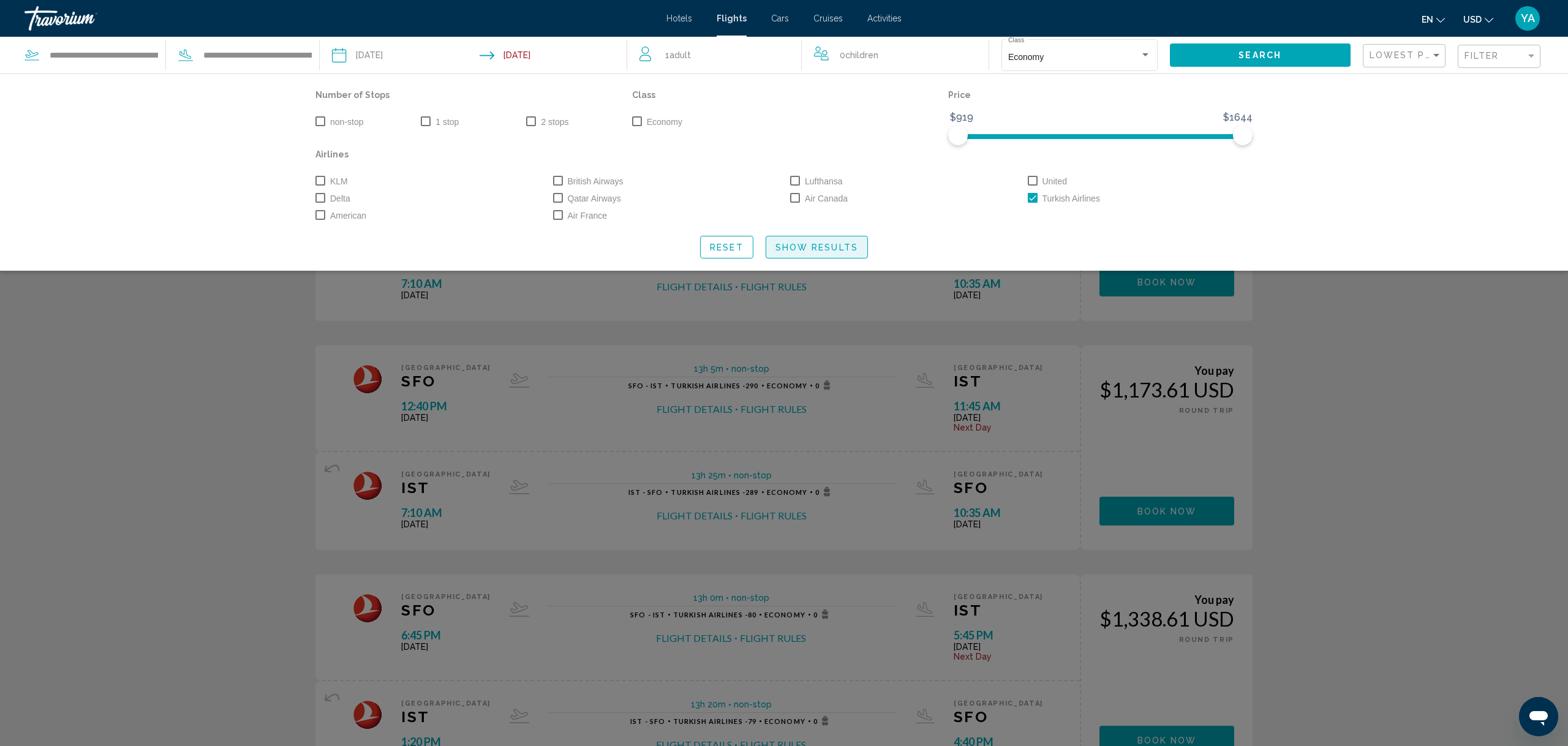
click at [831, 249] on span "Show Results" at bounding box center [816, 247] width 83 height 10
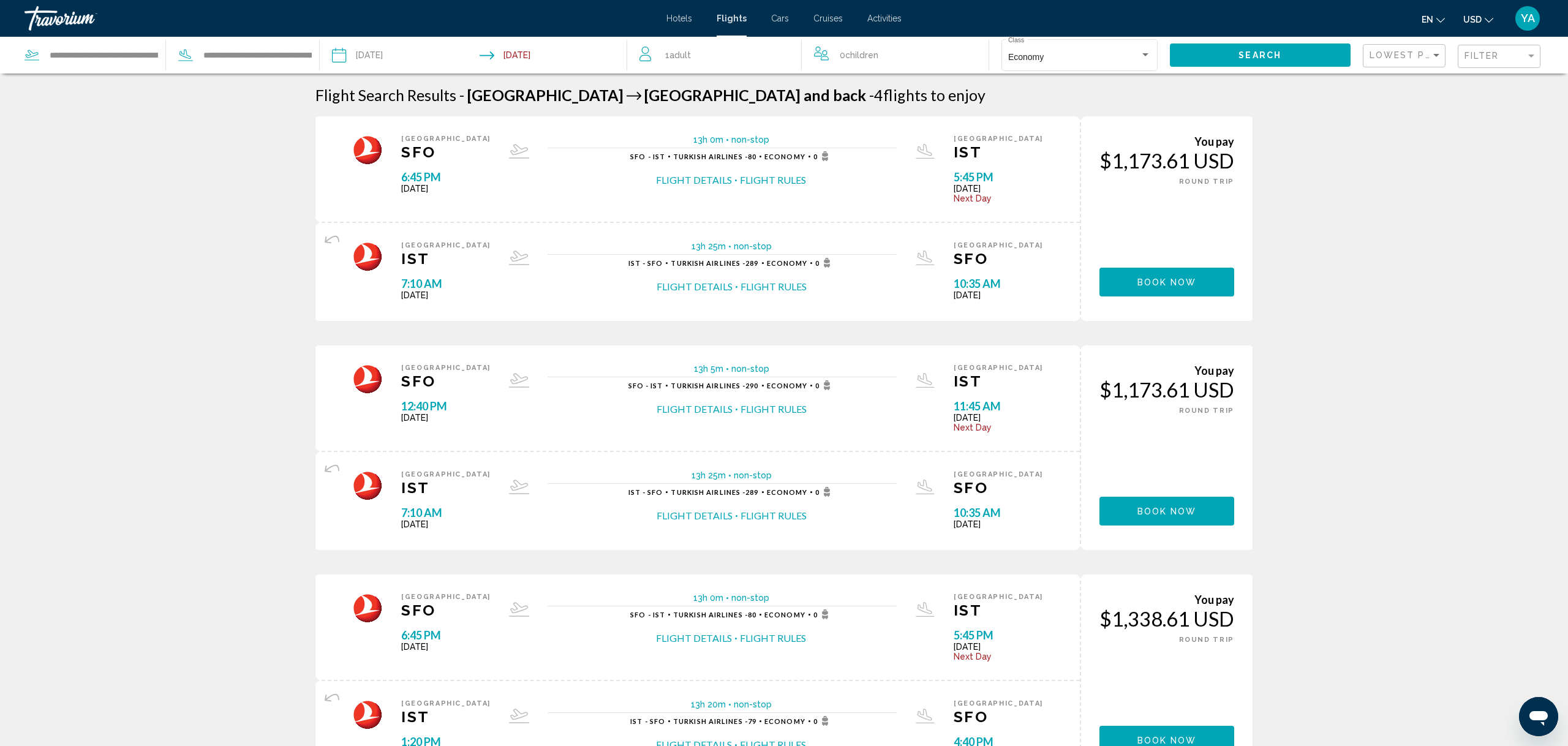
click at [1191, 284] on span "Book now" at bounding box center [1167, 282] width 60 height 10
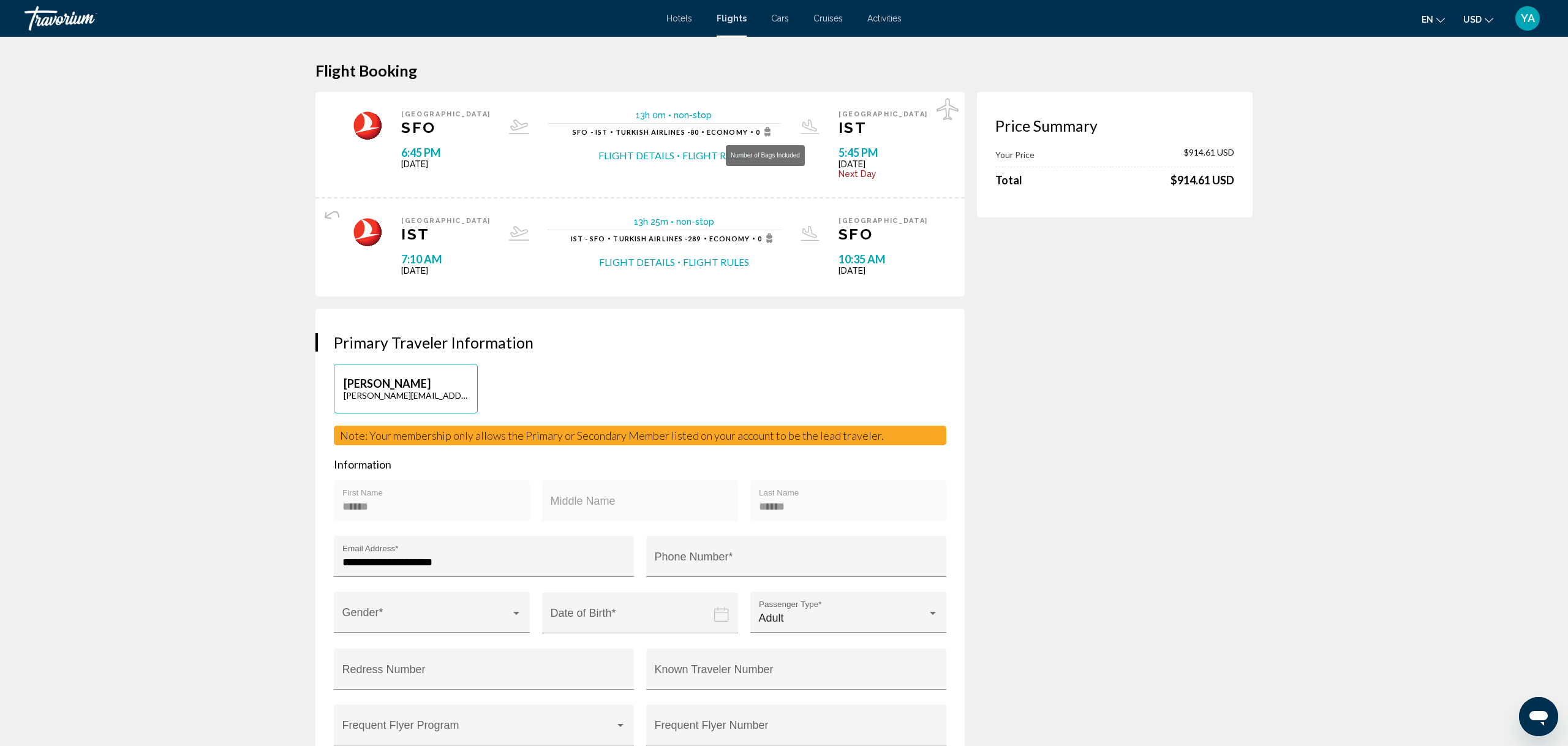
click at [756, 130] on span "0" at bounding box center [765, 131] width 19 height 10
click at [702, 131] on span "Main content" at bounding box center [703, 132] width 2 height 2
click at [687, 131] on span "Turkish Airlines -" at bounding box center [653, 131] width 74 height 8
click at [646, 131] on span "Turkish Airlines -" at bounding box center [653, 131] width 74 height 8
click at [509, 130] on icon "Main content" at bounding box center [519, 127] width 20 height 15
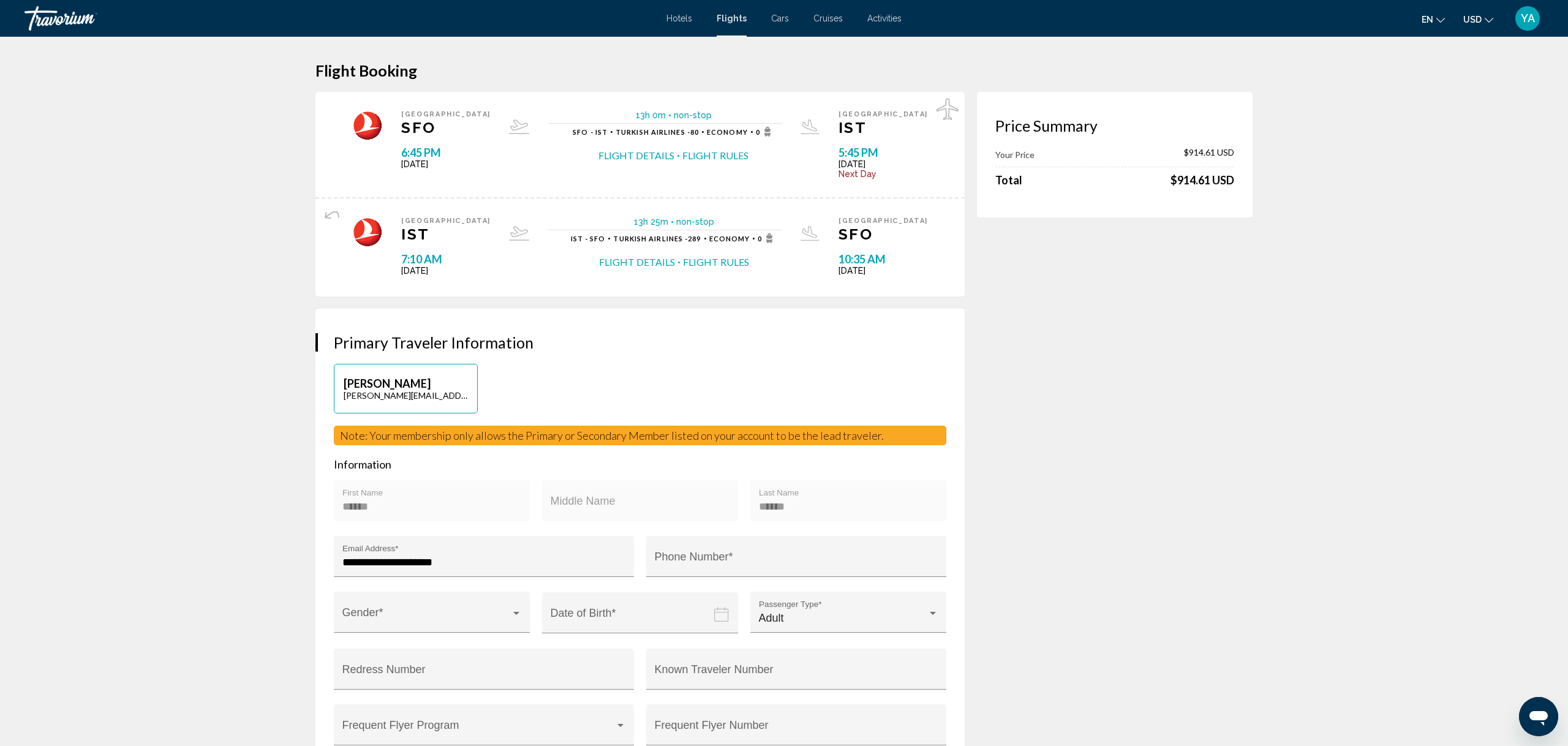
click at [327, 214] on icon "Main content" at bounding box center [332, 215] width 15 height 15
